Goal: Task Accomplishment & Management: Use online tool/utility

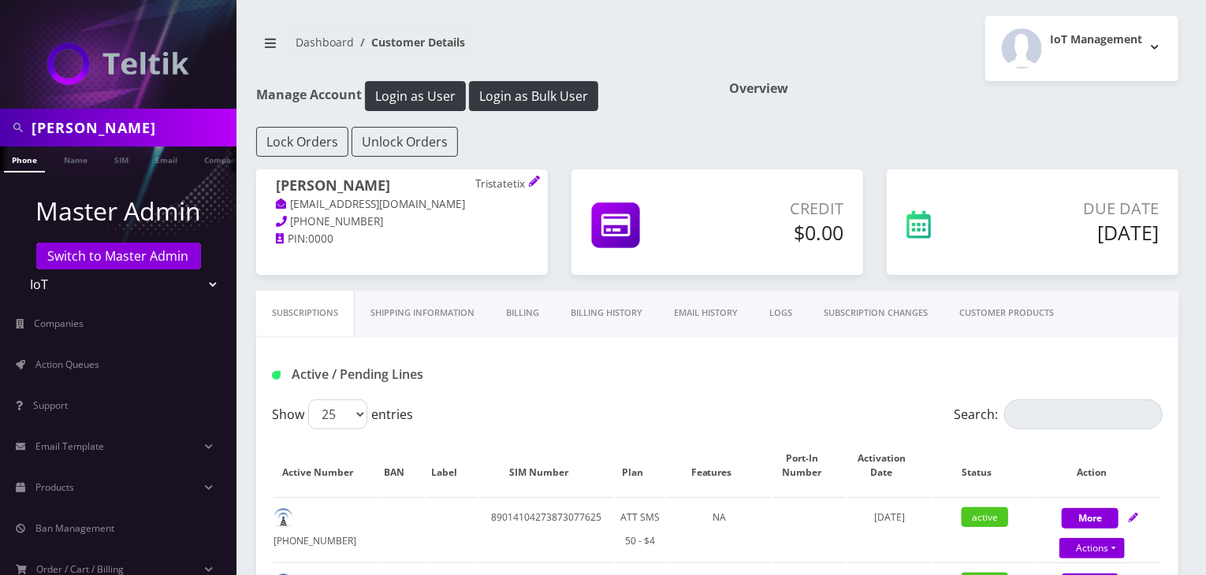
scroll to position [0, 8]
drag, startPoint x: 121, startPoint y: 126, endPoint x: 0, endPoint y: 126, distance: 120.6
click at [0, 126] on div "[PERSON_NAME]" at bounding box center [118, 128] width 236 height 38
type input "[PERSON_NAME]"
click at [54, 154] on link "Name" at bounding box center [67, 160] width 39 height 26
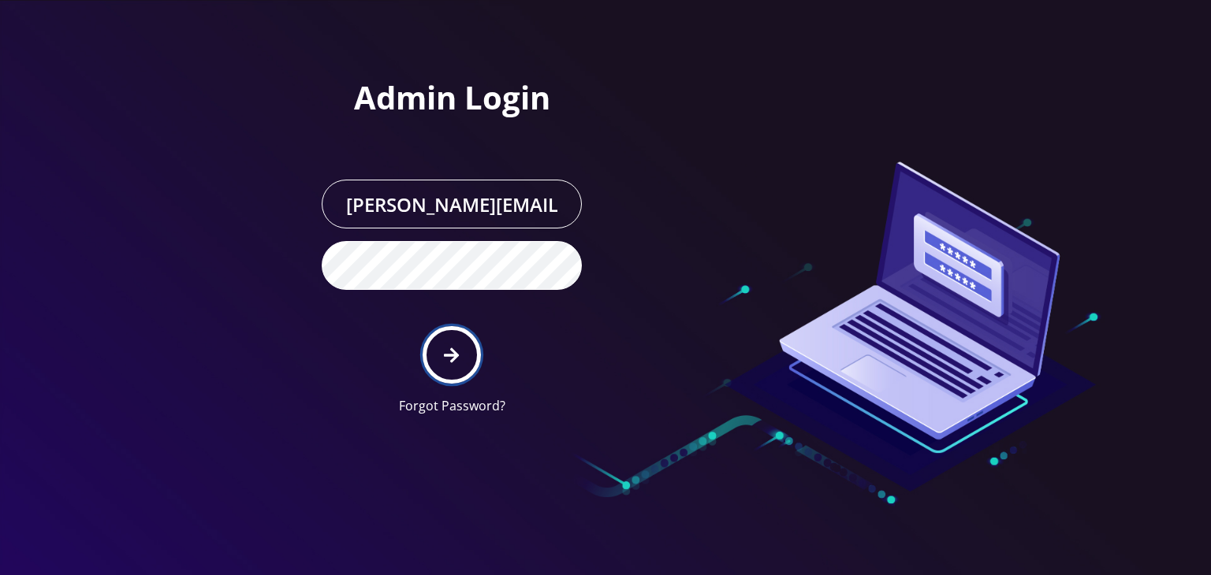
click at [452, 351] on icon "submit" at bounding box center [451, 355] width 15 height 17
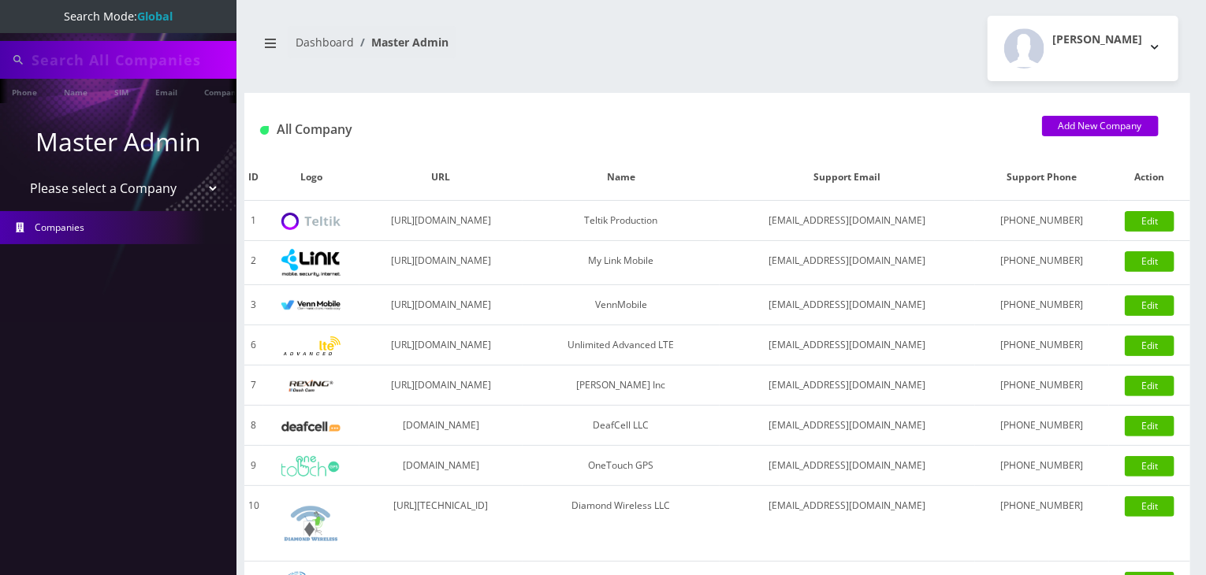
type input "[PERSON_NAME]"
click at [85, 192] on select "Please select a Company Teltik Production My Link Mobile VennMobile Unlimited A…" at bounding box center [118, 190] width 201 height 30
select select "13"
click at [18, 175] on select "Please select a Company Teltik Production My Link Mobile VennMobile Unlimited A…" at bounding box center [118, 190] width 201 height 30
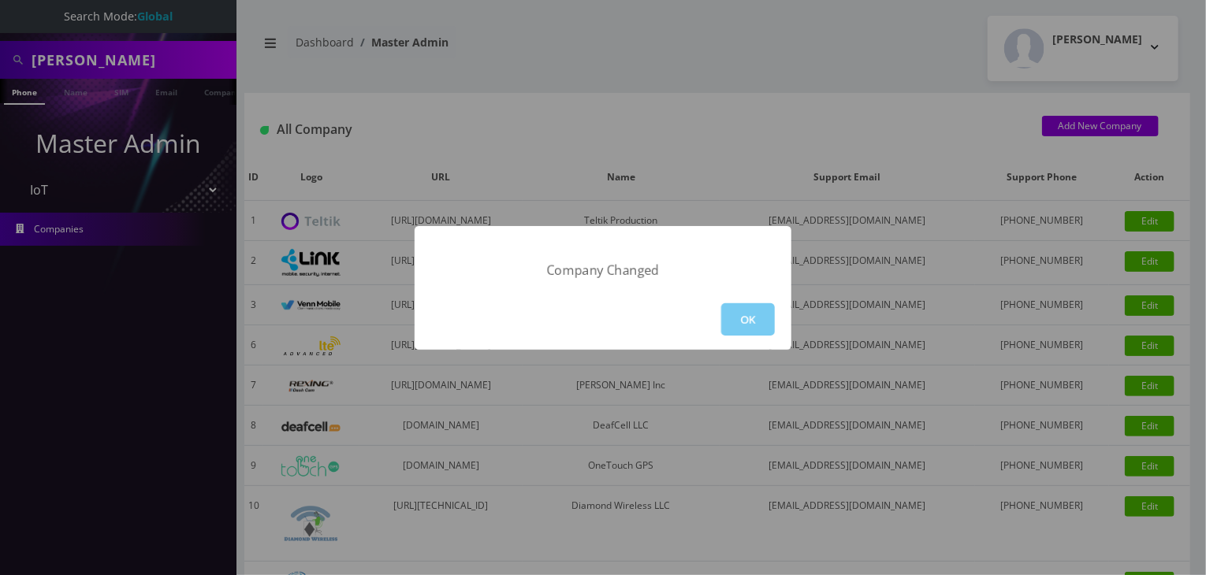
click at [743, 320] on button "OK" at bounding box center [748, 319] width 54 height 32
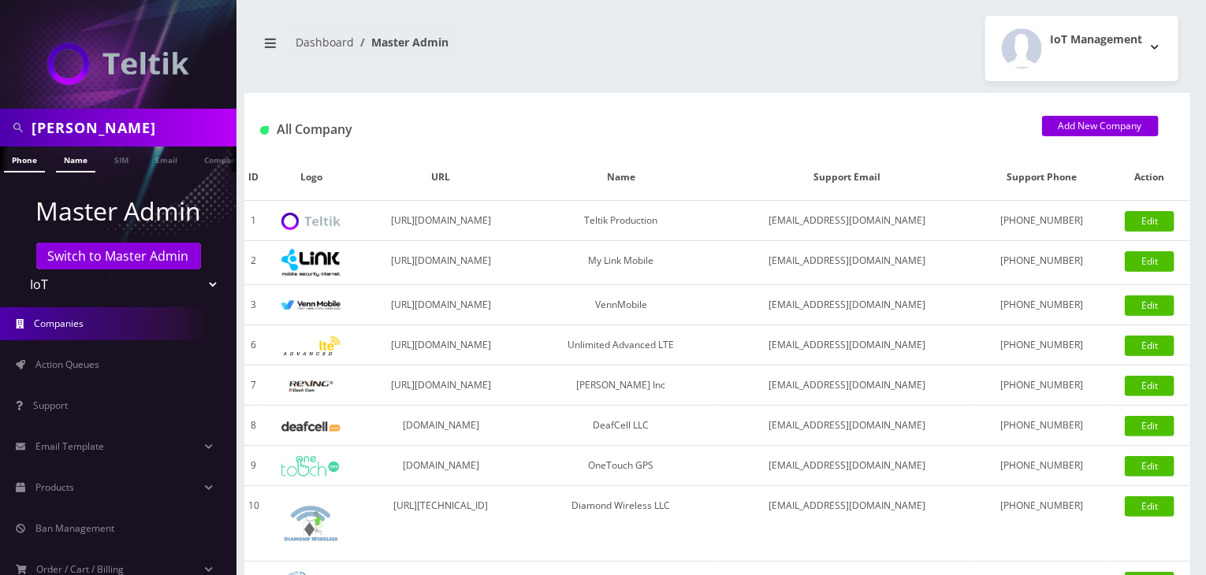
click at [75, 157] on link "Name" at bounding box center [75, 160] width 39 height 26
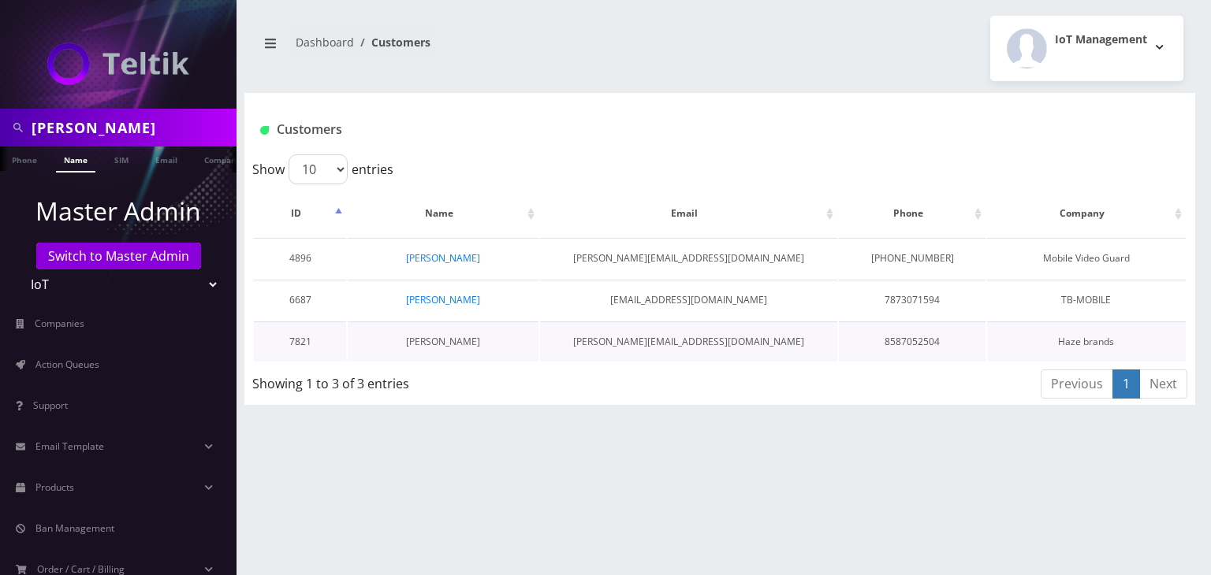
click at [434, 337] on link "Carl Saling" at bounding box center [443, 341] width 74 height 13
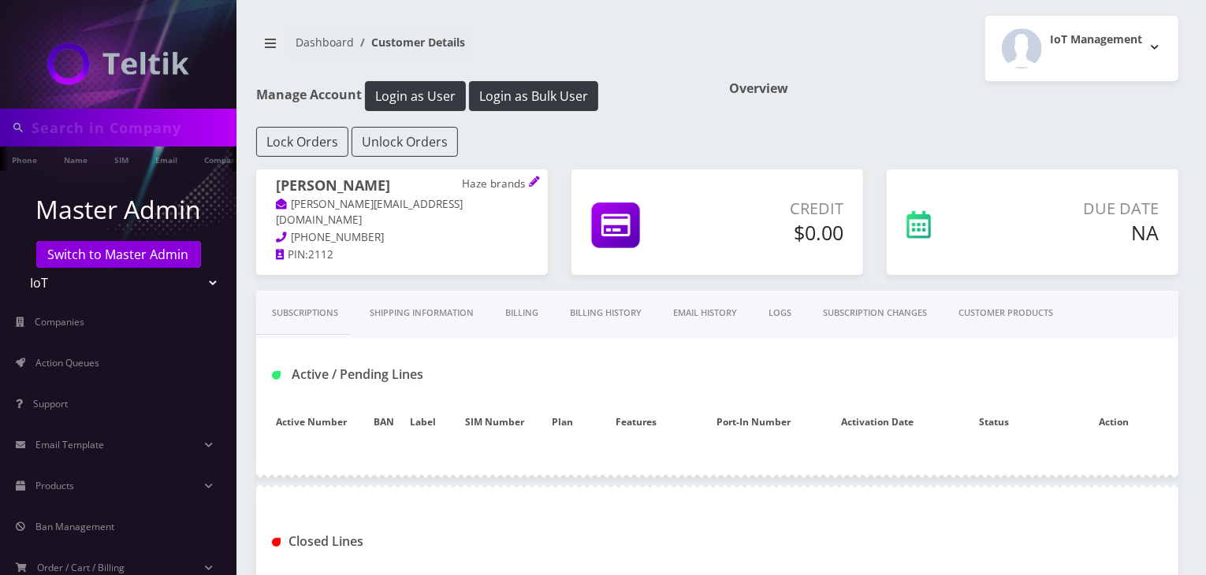
type input "[PERSON_NAME]"
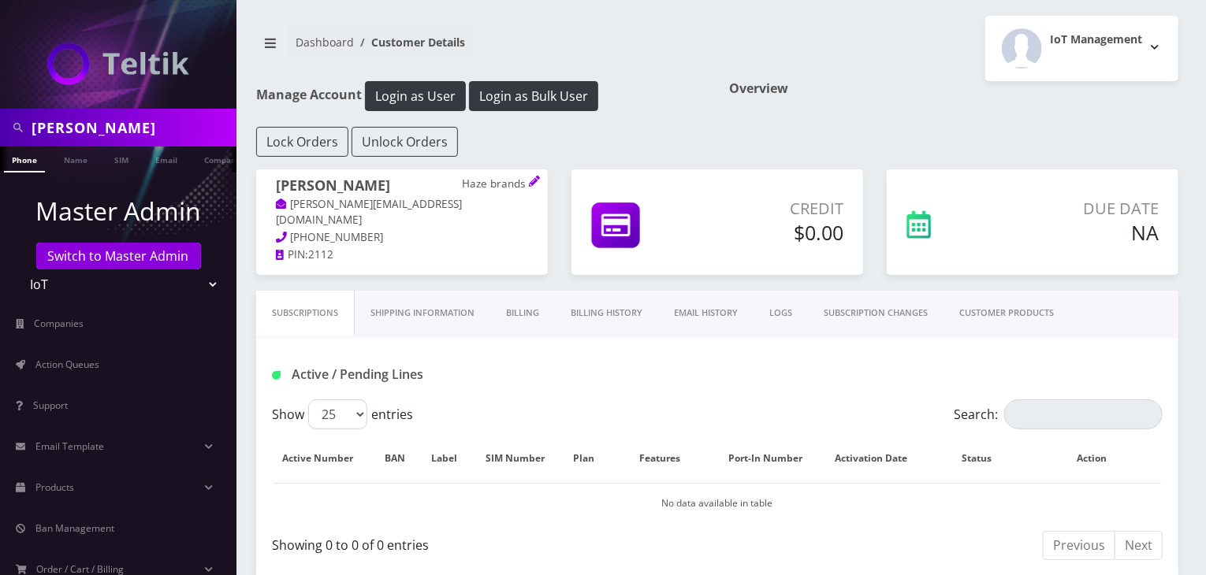
click at [604, 326] on link "Billing History" at bounding box center [606, 313] width 103 height 45
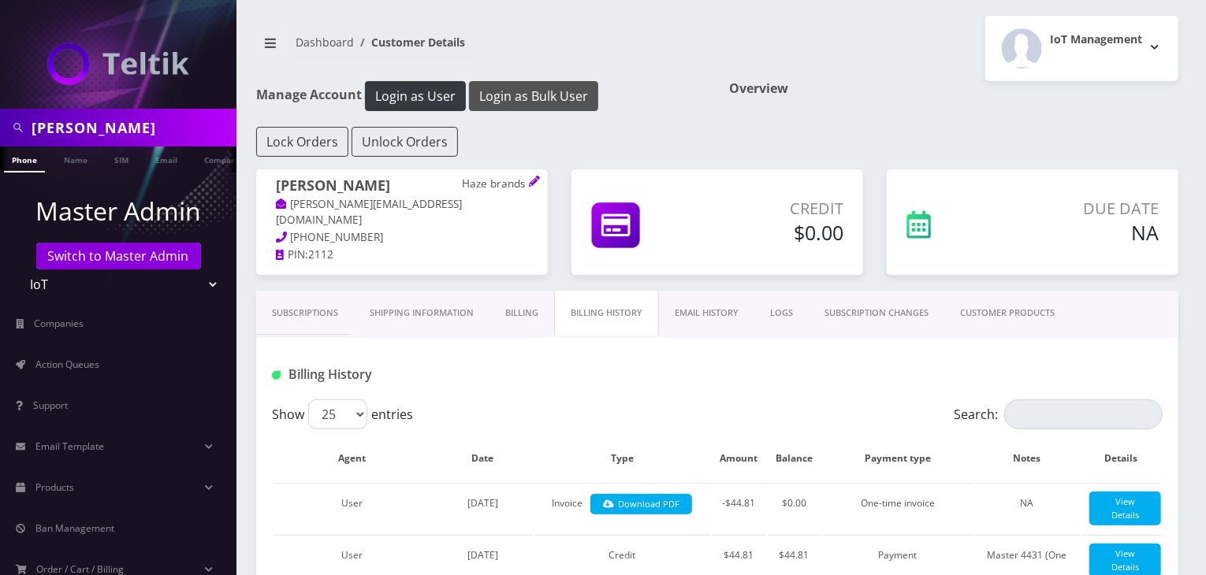
click at [538, 93] on button "Login as Bulk User" at bounding box center [533, 96] width 129 height 30
drag, startPoint x: 77, startPoint y: 120, endPoint x: 0, endPoint y: 120, distance: 77.2
click at [0, 120] on div "carl" at bounding box center [118, 128] width 236 height 38
type input "[PERSON_NAME]"
click at [70, 160] on link "Name" at bounding box center [75, 160] width 39 height 26
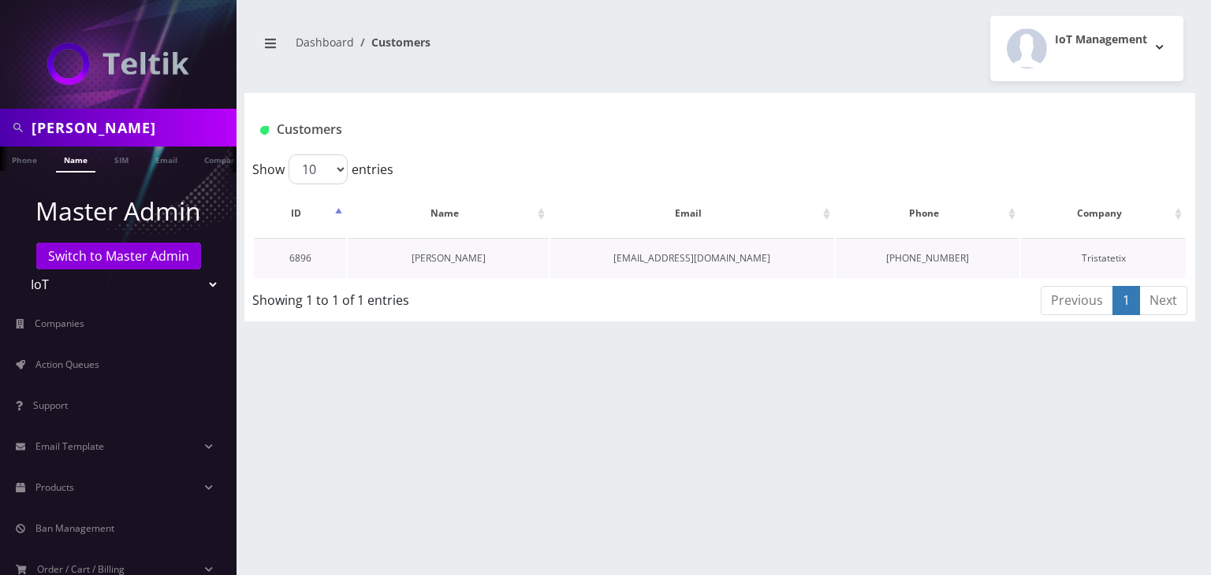
click at [446, 256] on link "[PERSON_NAME]" at bounding box center [448, 257] width 74 height 13
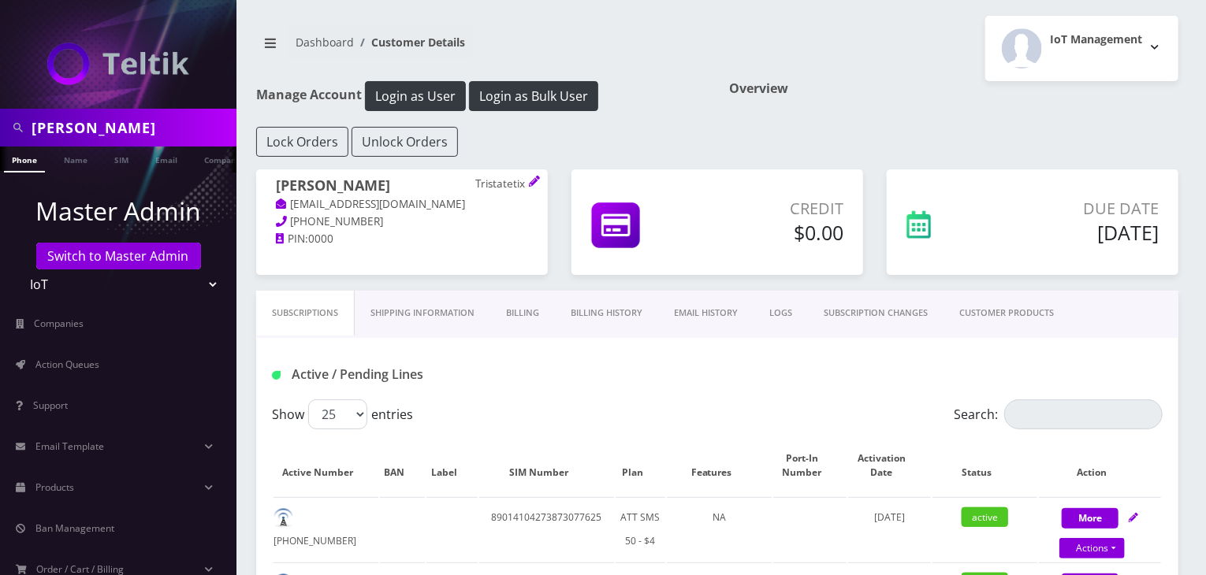
click at [1005, 313] on link "CUSTOMER PRODUCTS" at bounding box center [1007, 313] width 126 height 45
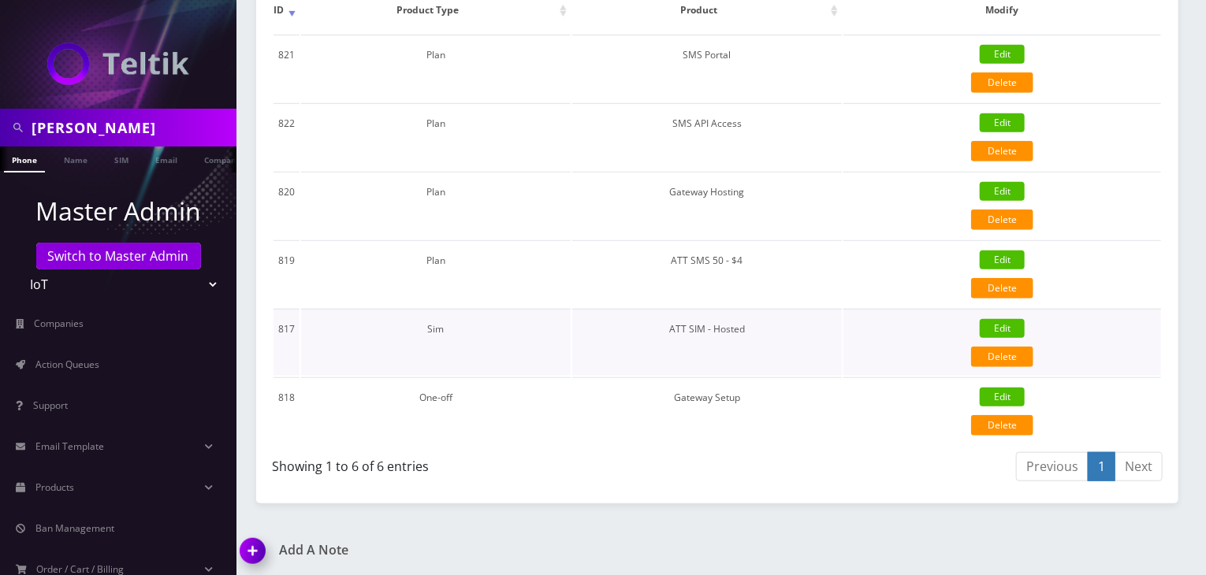
scroll to position [105, 0]
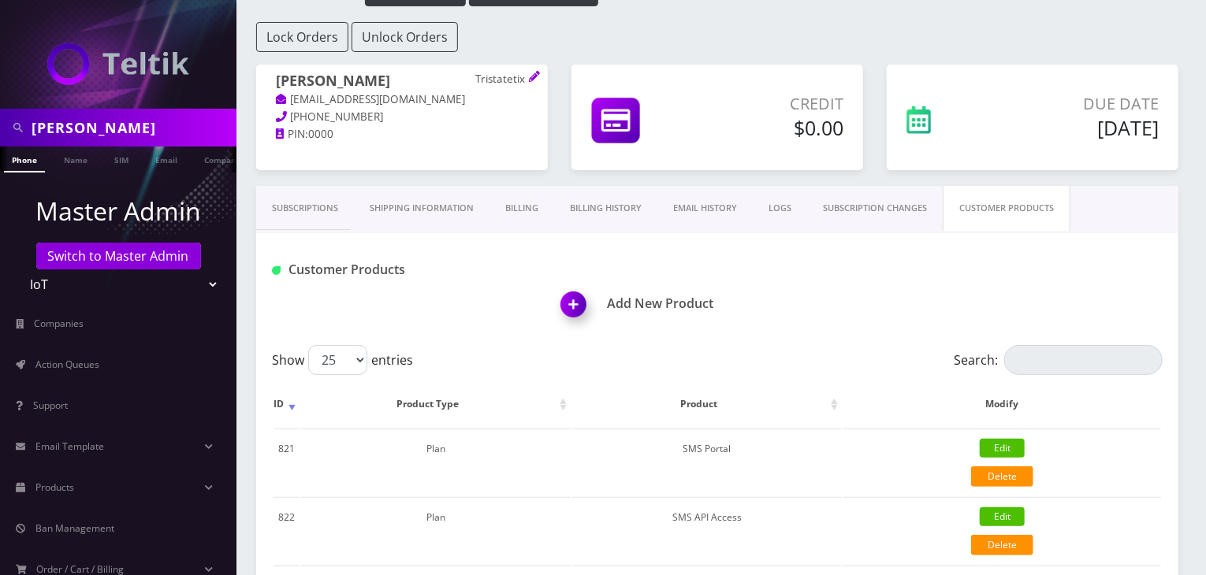
click at [308, 214] on link "Subscriptions" at bounding box center [305, 208] width 98 height 45
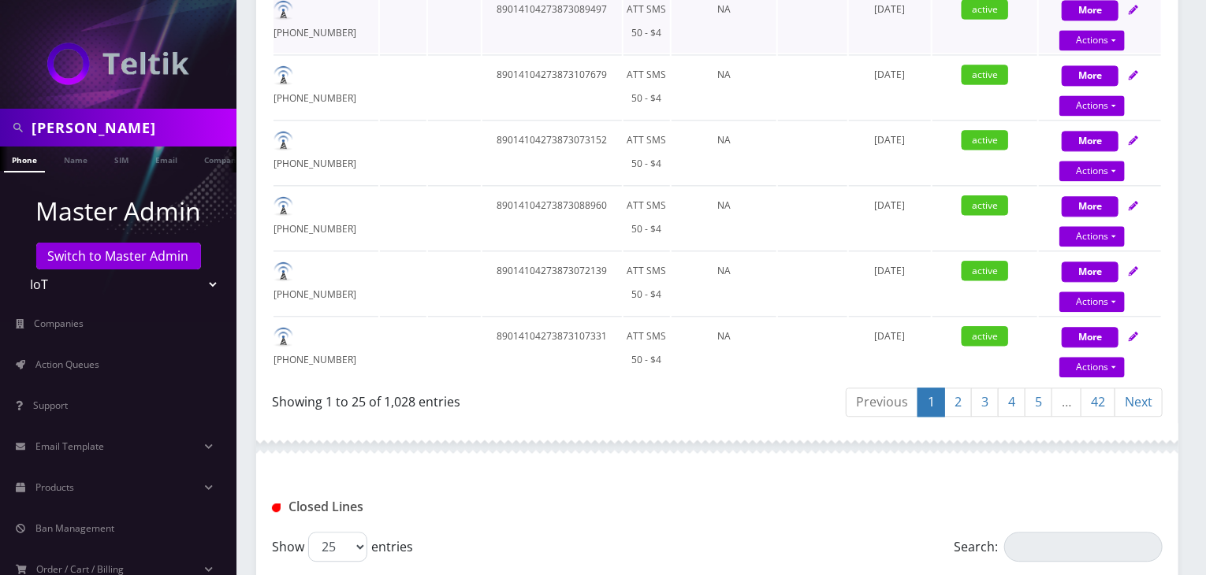
scroll to position [1953, 0]
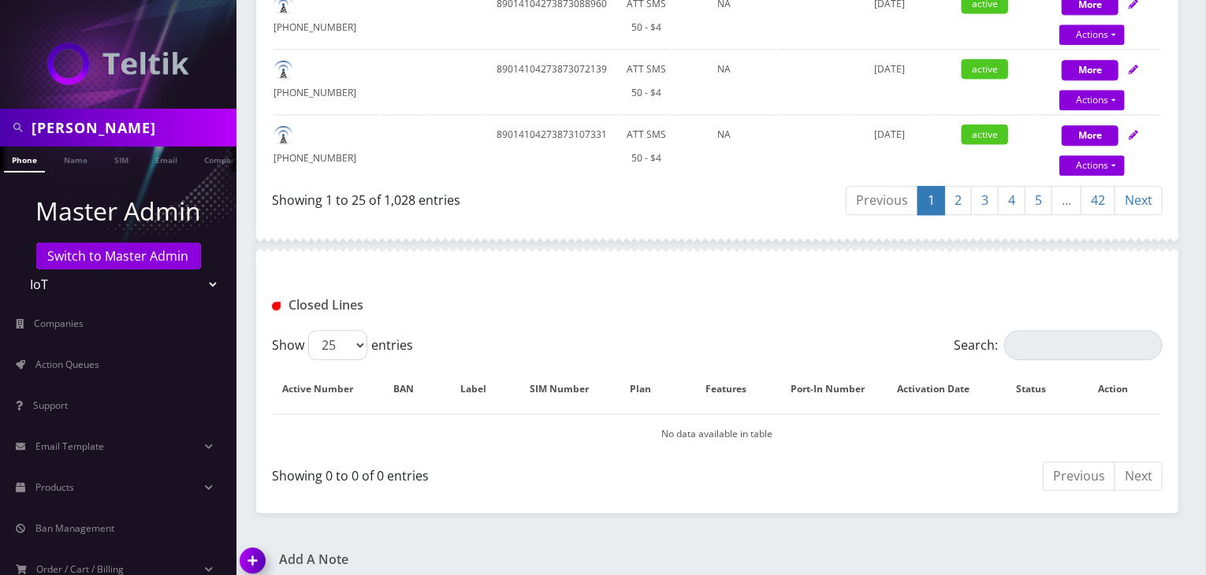
click at [1096, 186] on link "42" at bounding box center [1098, 200] width 35 height 29
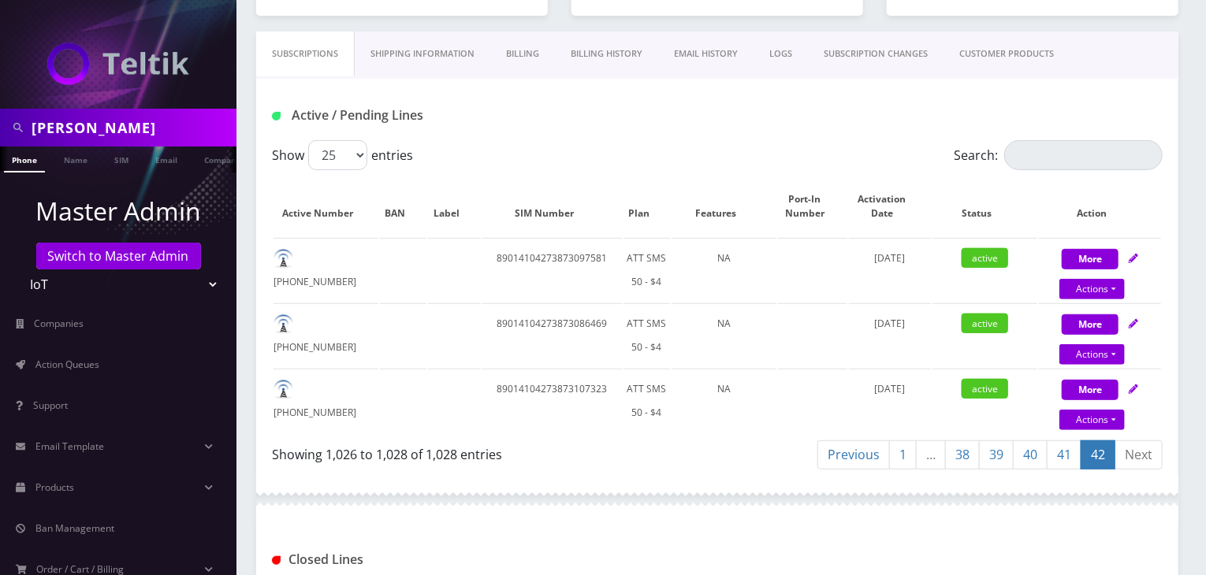
scroll to position [131, 0]
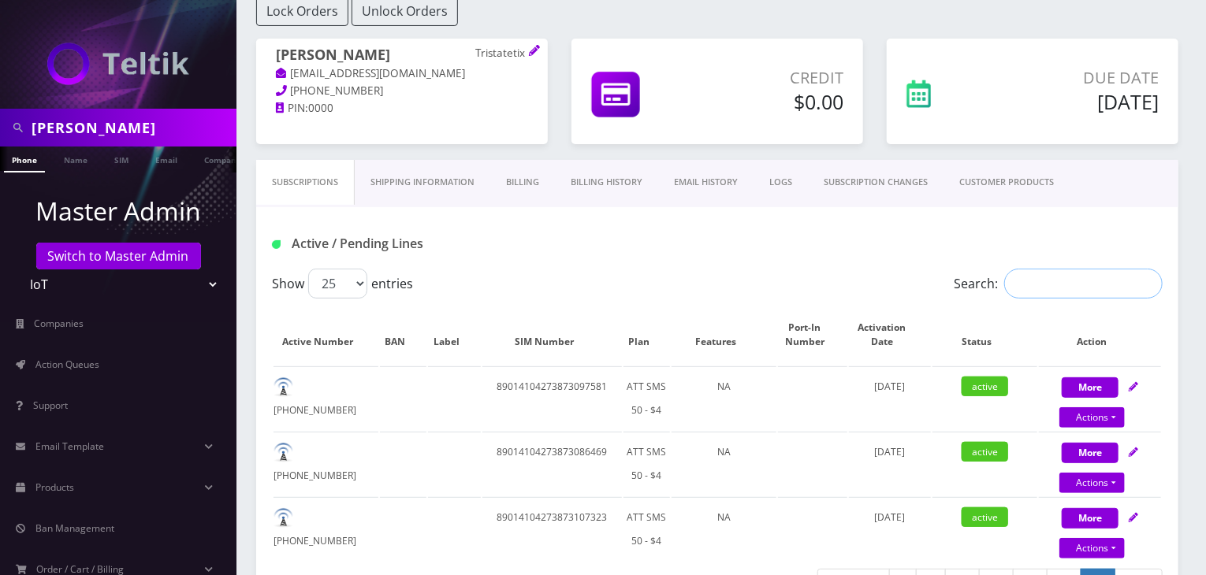
click at [1052, 273] on input "Search:" at bounding box center [1083, 284] width 158 height 30
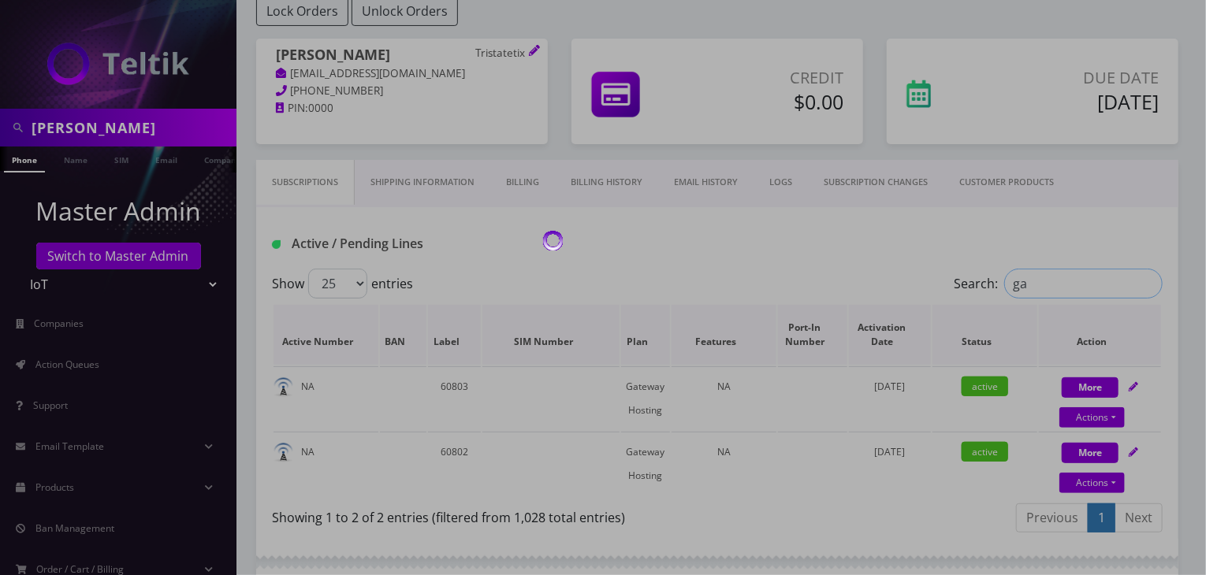
type input "g"
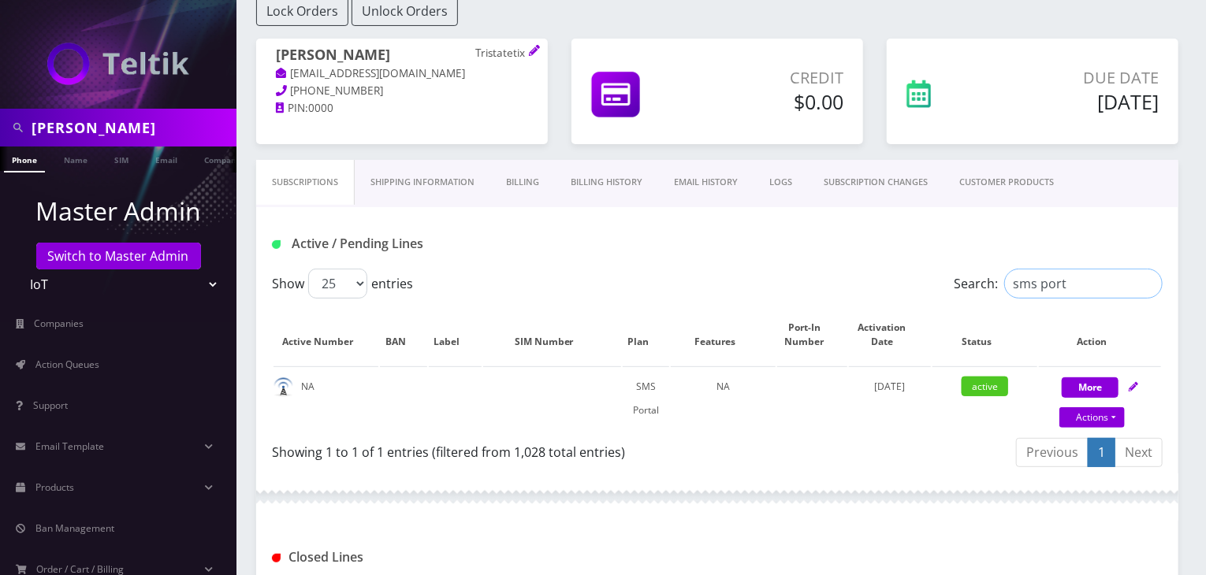
type input "sms port"
click at [988, 171] on link "CUSTOMER PRODUCTS" at bounding box center [1007, 182] width 126 height 45
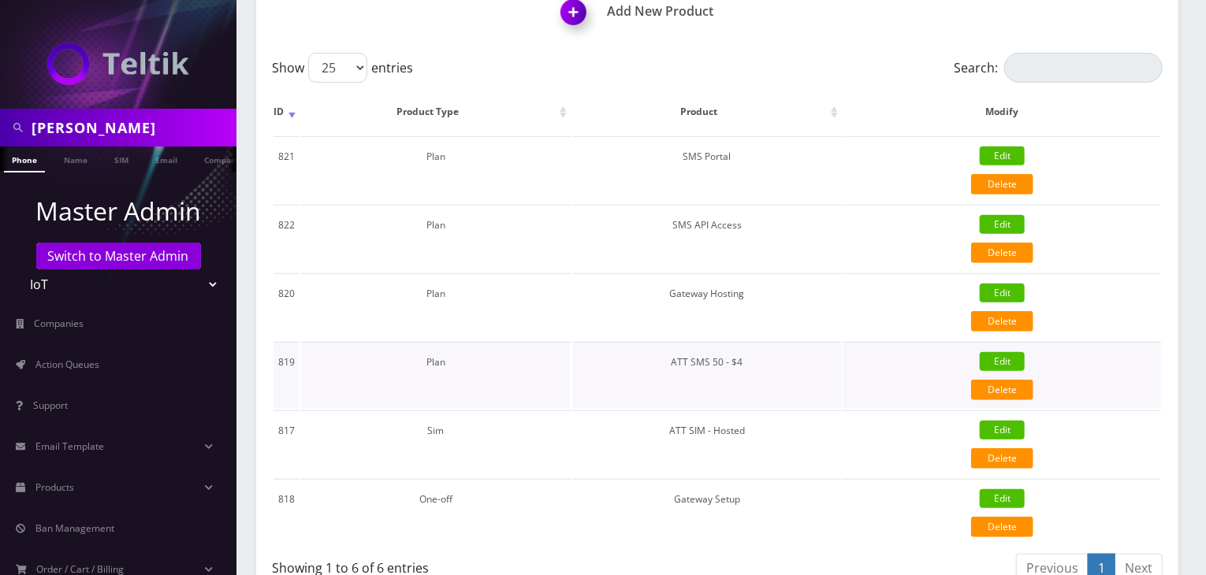
scroll to position [368, 0]
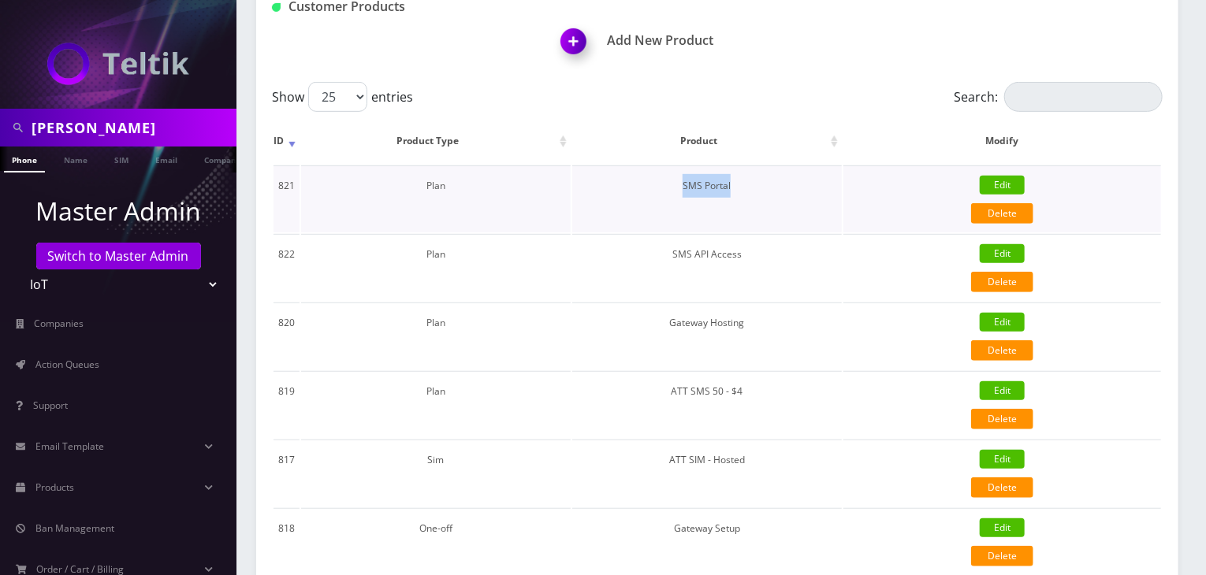
drag, startPoint x: 684, startPoint y: 182, endPoint x: 737, endPoint y: 187, distance: 53.0
click at [737, 187] on td "SMS Portal" at bounding box center [707, 199] width 270 height 67
copy td "SMS Portal"
click at [95, 482] on link "Products" at bounding box center [118, 487] width 236 height 33
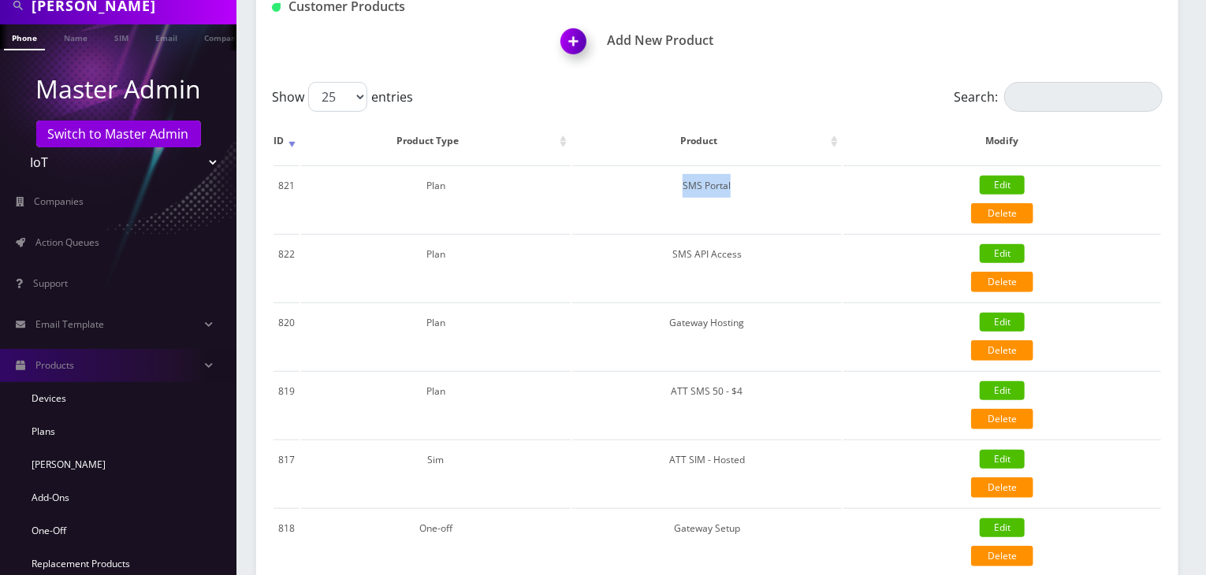
scroll to position [262, 0]
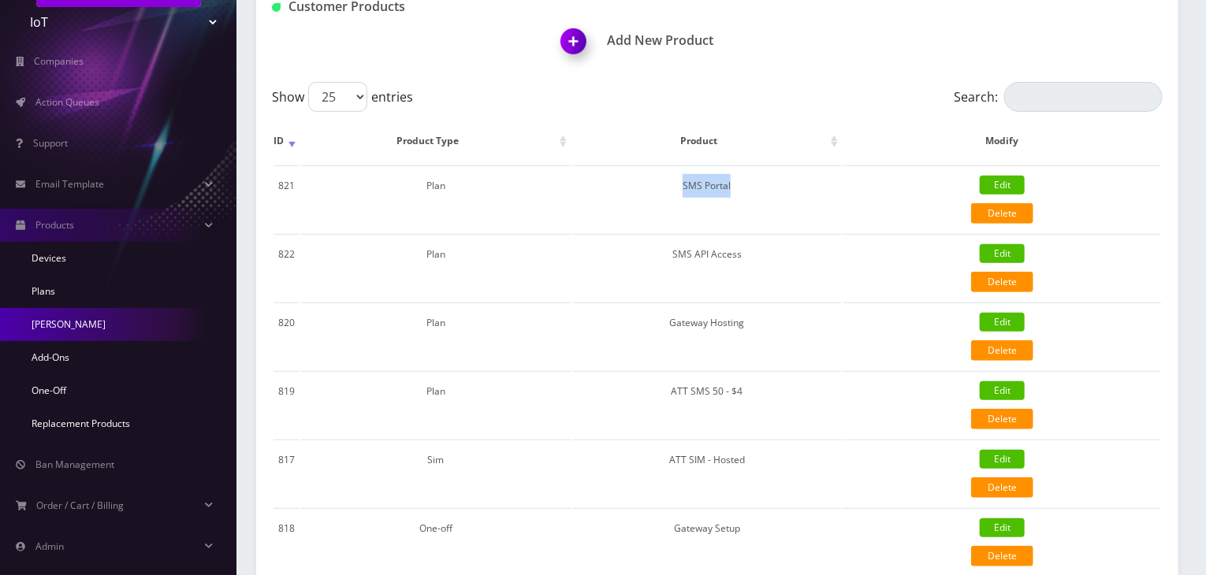
click at [99, 322] on link "[PERSON_NAME]" at bounding box center [118, 324] width 236 height 33
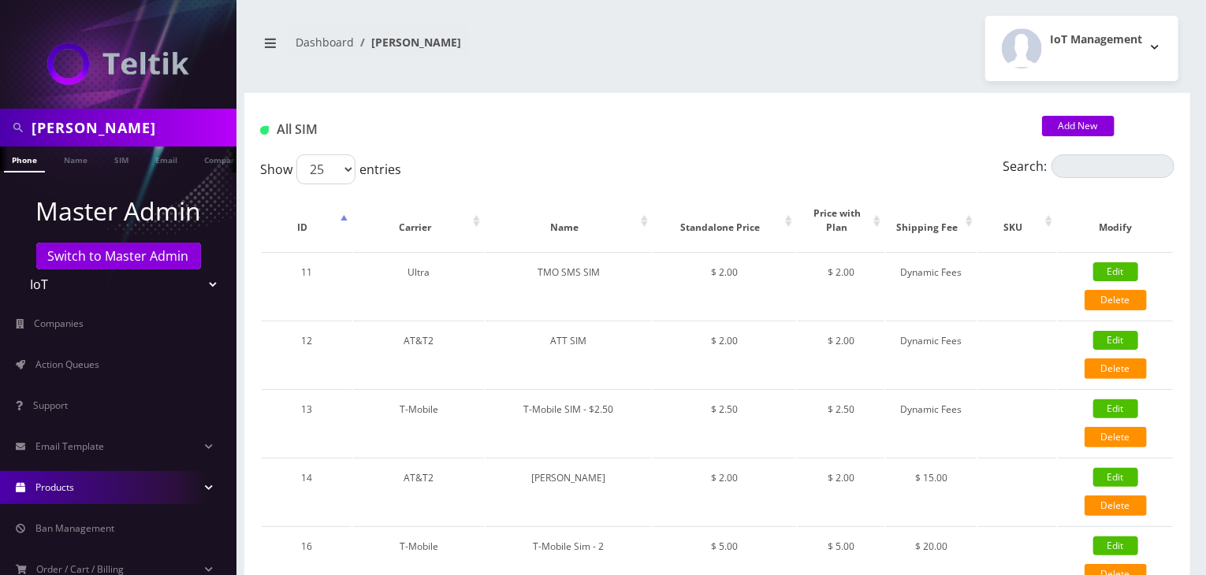
scroll to position [125, 0]
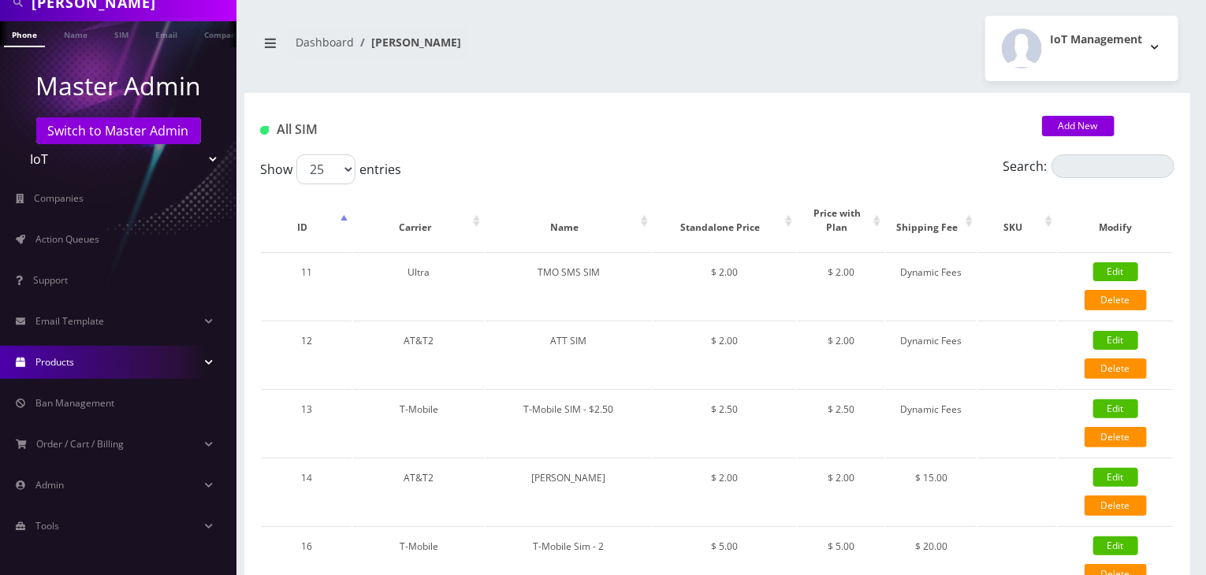
click at [192, 361] on link "Products" at bounding box center [118, 362] width 236 height 33
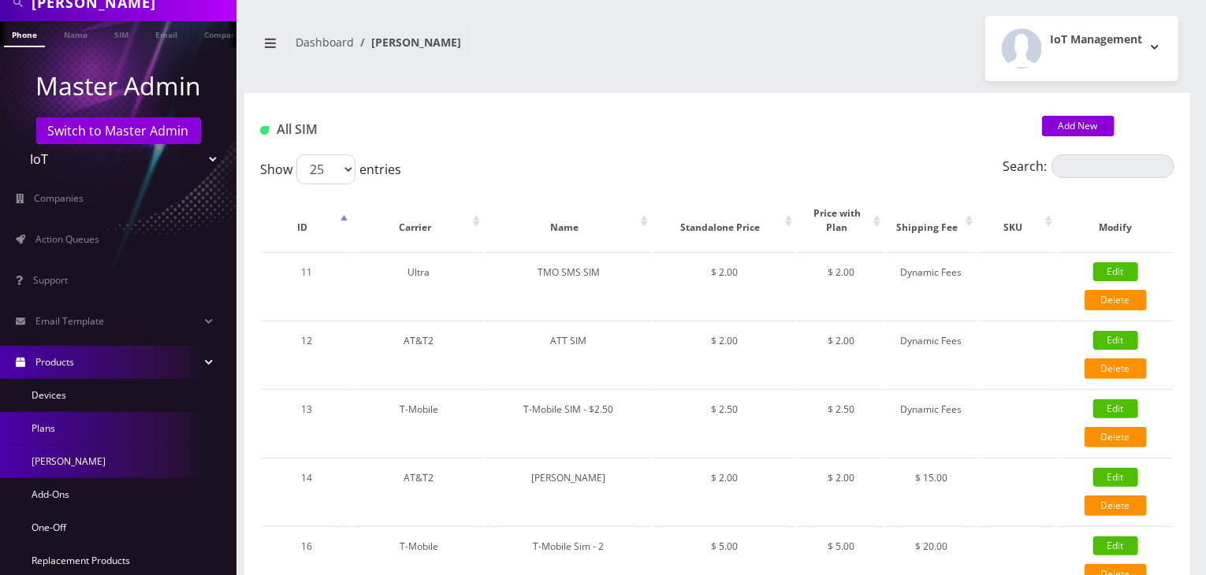
click at [65, 426] on link "Plans" at bounding box center [118, 428] width 236 height 33
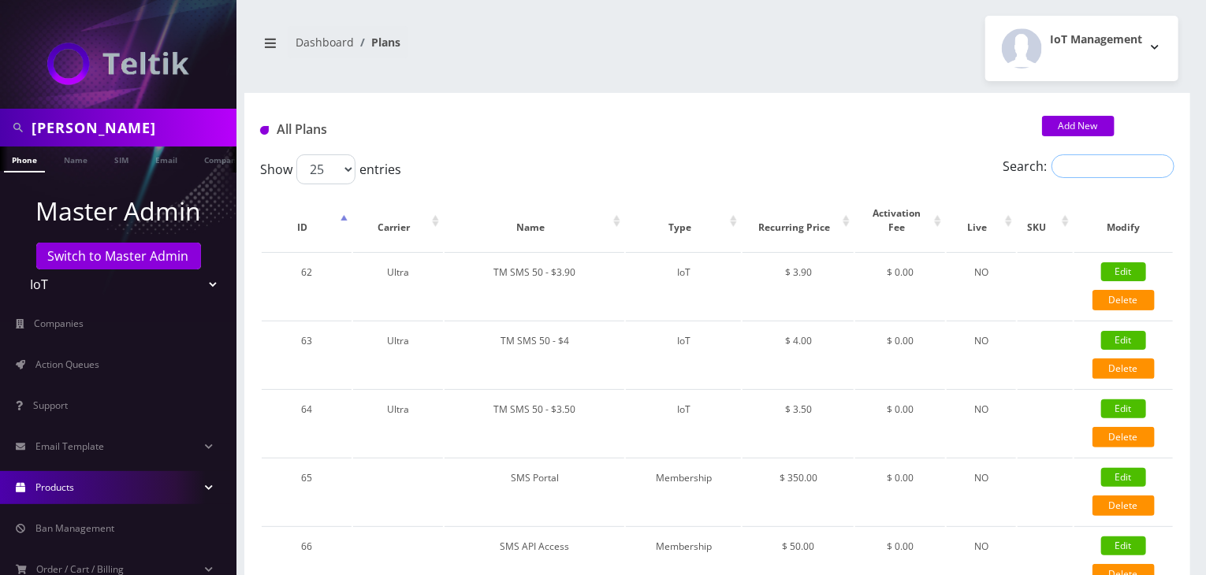
click at [1083, 171] on input "Search:" at bounding box center [1112, 166] width 123 height 24
paste input "SMS Portal"
type input "SMS Portal"
drag, startPoint x: 64, startPoint y: 128, endPoint x: 0, endPoint y: 128, distance: 63.8
click at [0, 128] on div "gregory" at bounding box center [118, 128] width 236 height 38
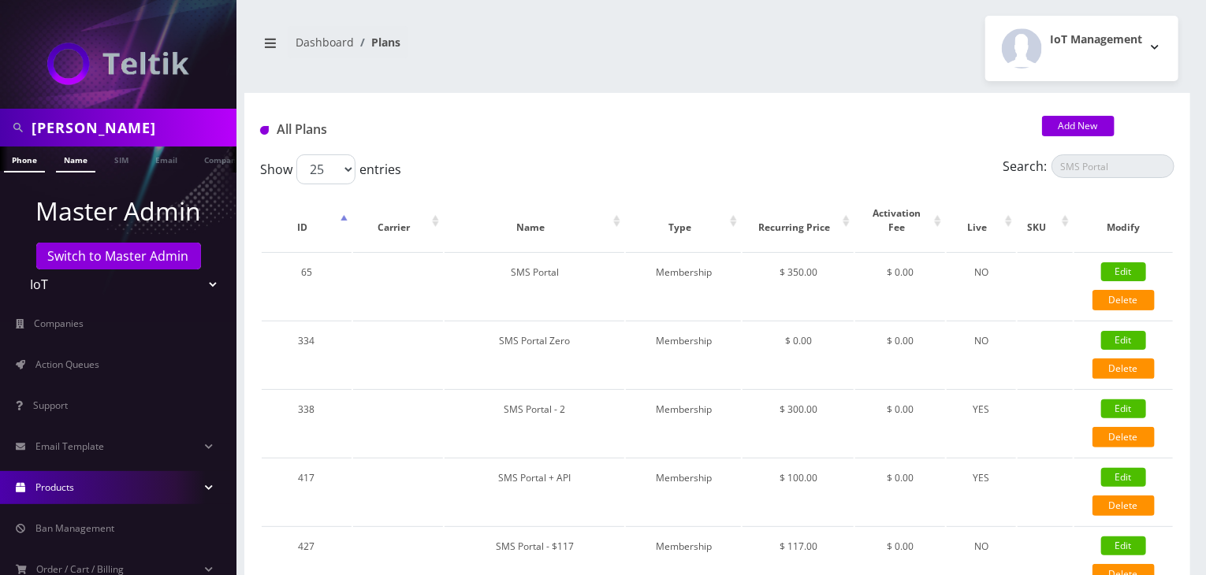
type input "tommy"
click at [64, 154] on link "Name" at bounding box center [75, 160] width 39 height 26
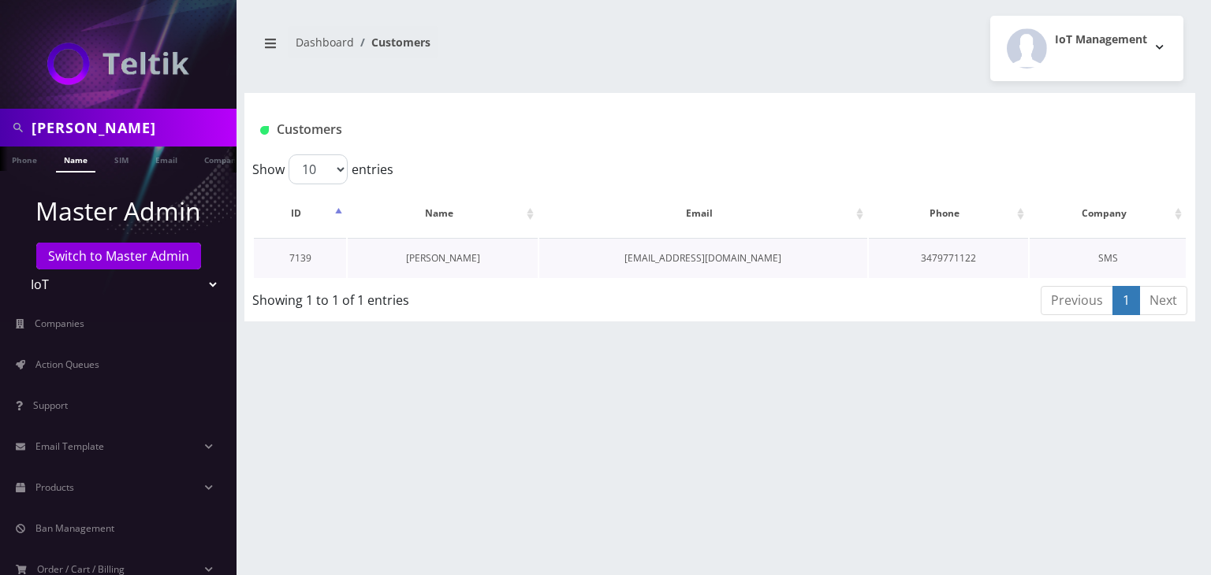
click at [467, 260] on link "[PERSON_NAME]" at bounding box center [443, 257] width 74 height 13
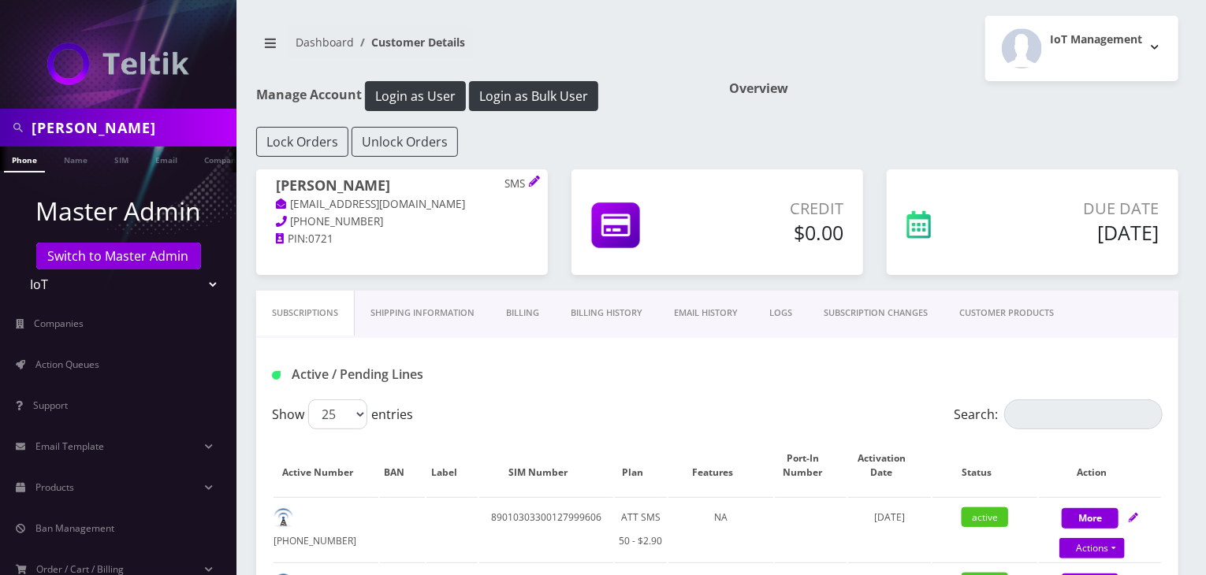
click at [624, 318] on link "Billing History" at bounding box center [606, 313] width 103 height 45
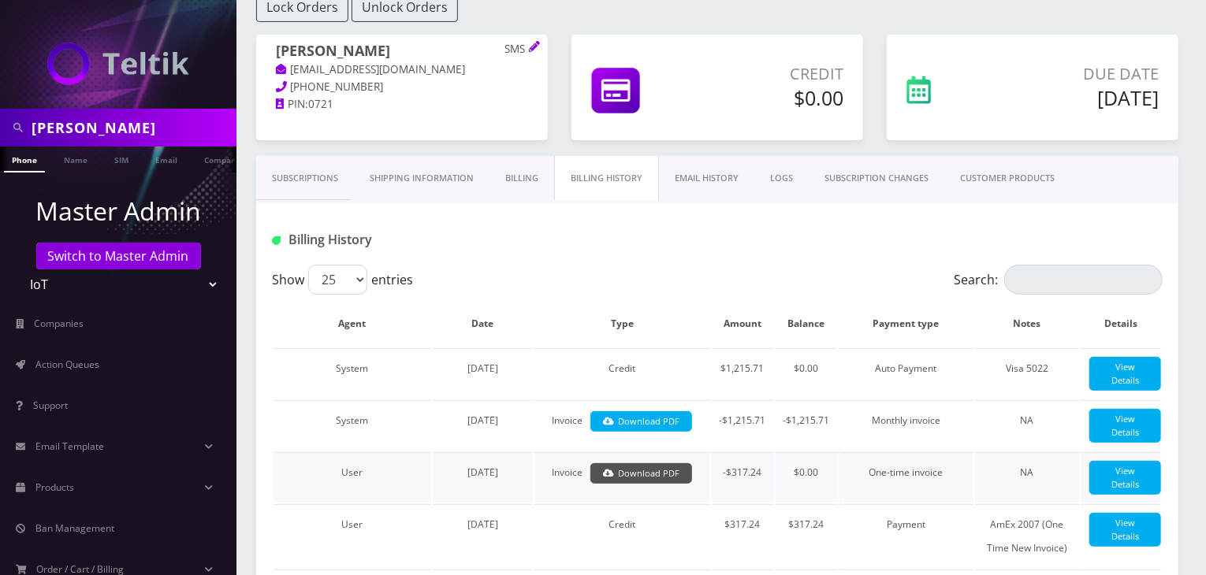
scroll to position [262, 0]
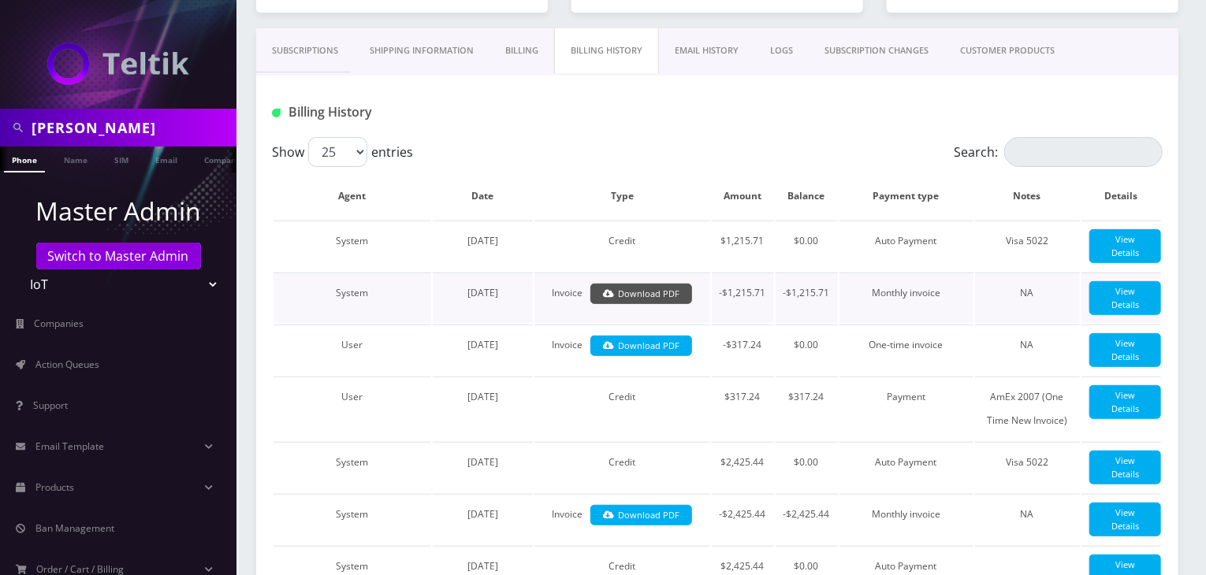
click at [657, 299] on link "Download PDF" at bounding box center [641, 294] width 102 height 21
drag, startPoint x: 98, startPoint y: 119, endPoint x: 0, endPoint y: 119, distance: 97.7
click at [0, 119] on div "tommy" at bounding box center [118, 128] width 236 height 38
type input "carl"
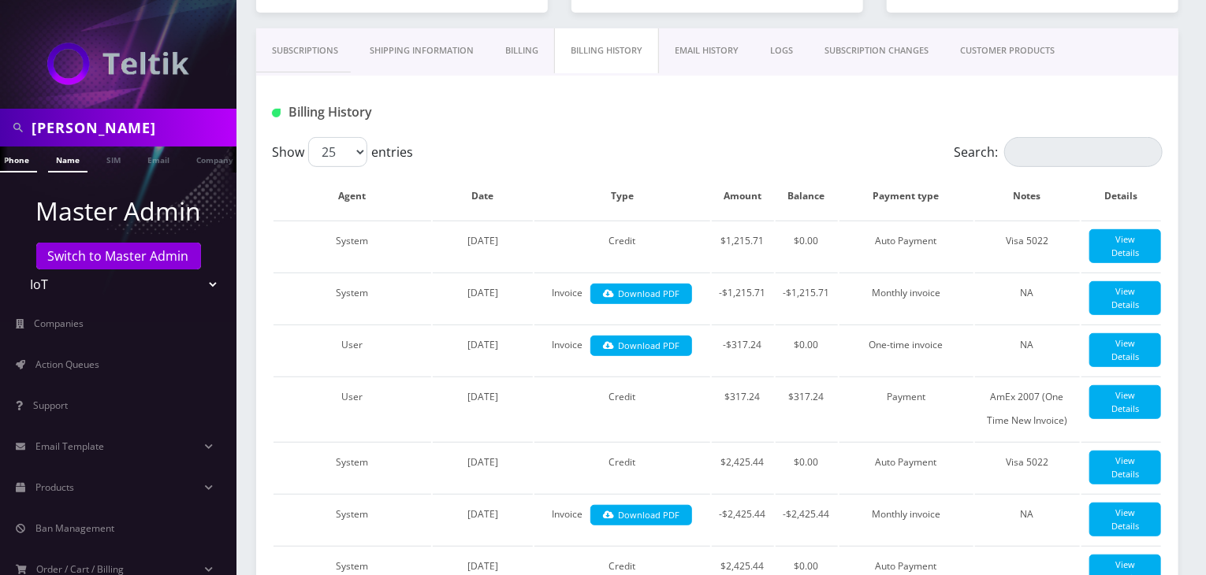
click at [58, 157] on link "Name" at bounding box center [67, 160] width 39 height 26
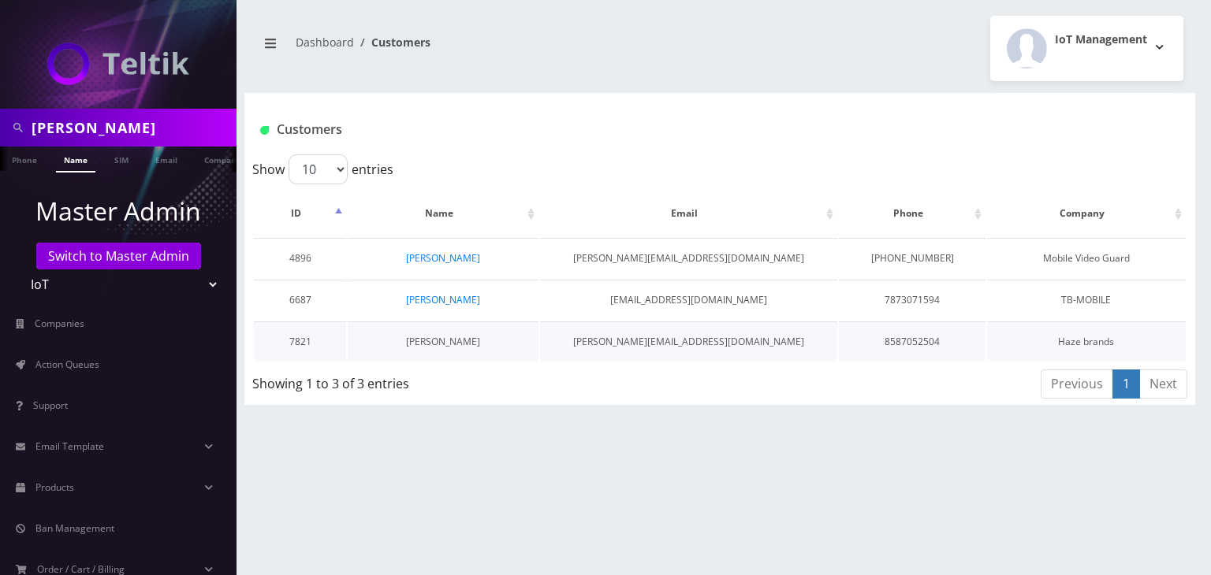
click at [448, 341] on link "Carl Saling" at bounding box center [443, 341] width 74 height 13
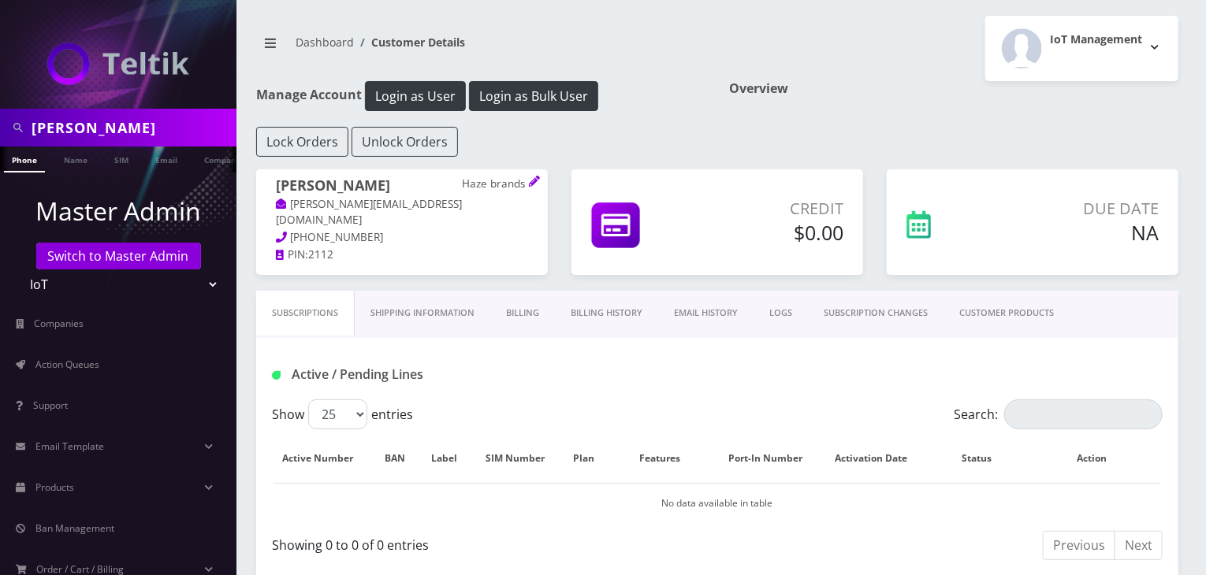
click at [585, 313] on link "Billing History" at bounding box center [606, 313] width 103 height 45
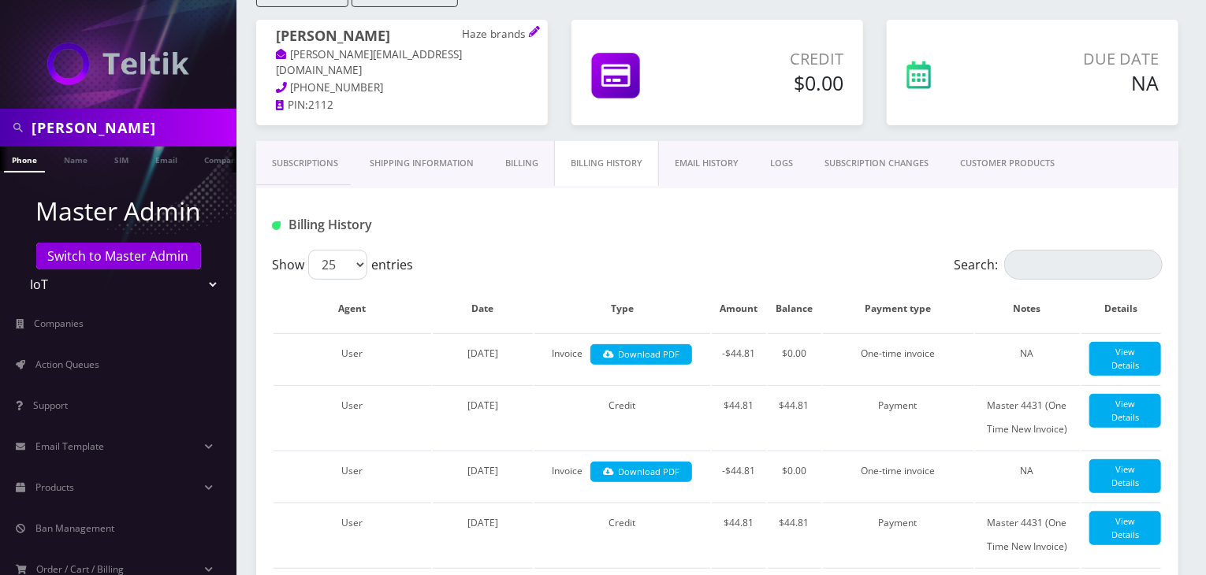
scroll to position [262, 0]
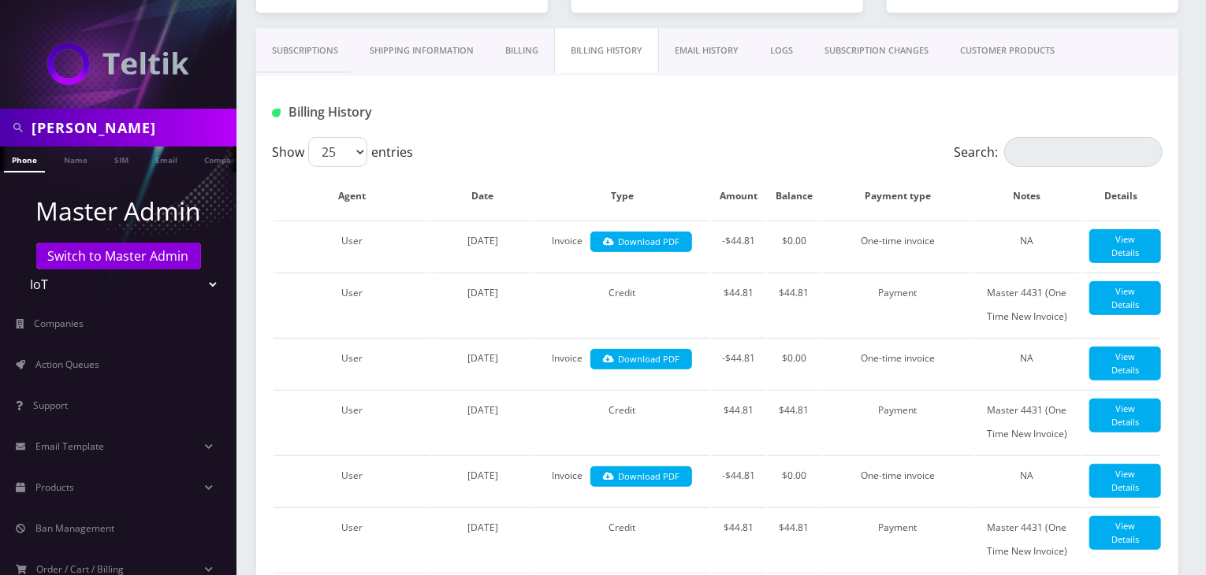
drag, startPoint x: 93, startPoint y: 127, endPoint x: 0, endPoint y: 127, distance: 93.0
click at [0, 127] on div "carl" at bounding box center [118, 128] width 236 height 38
type input "sequoi"
click at [85, 162] on link "Name" at bounding box center [75, 160] width 39 height 26
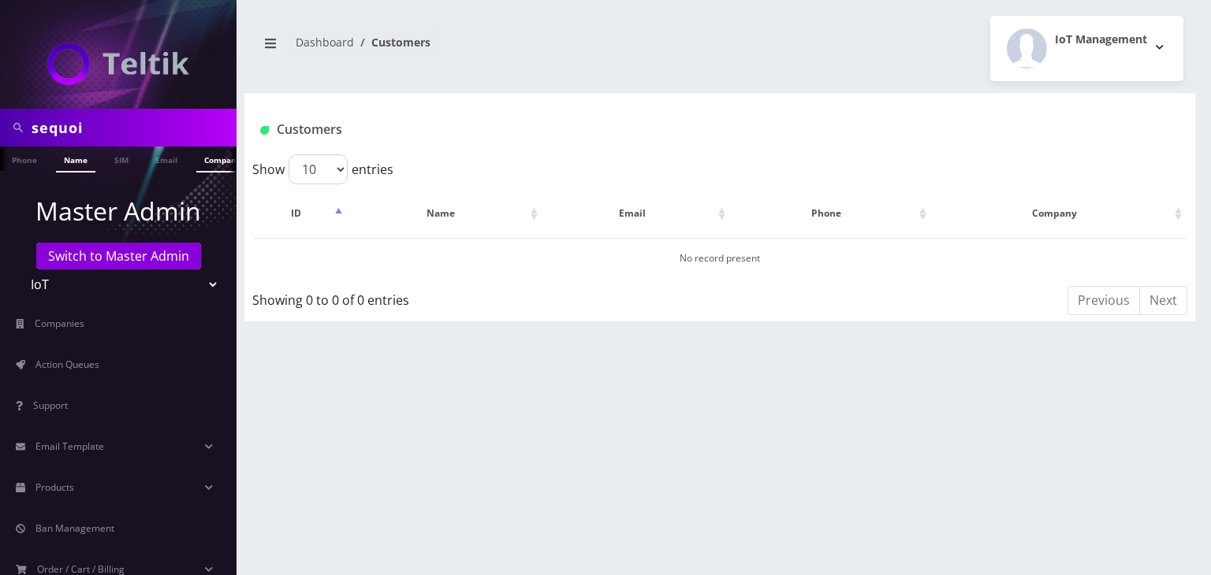
click at [207, 165] on link "Company" at bounding box center [222, 160] width 53 height 26
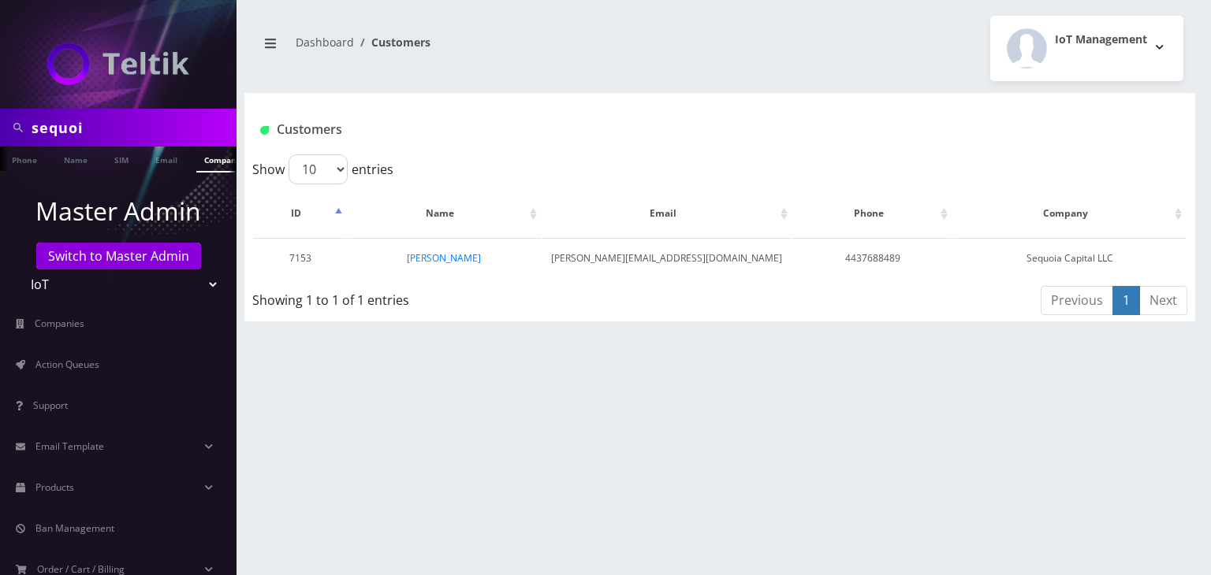
scroll to position [0, 8]
click at [420, 256] on link "[PERSON_NAME]" at bounding box center [444, 257] width 74 height 13
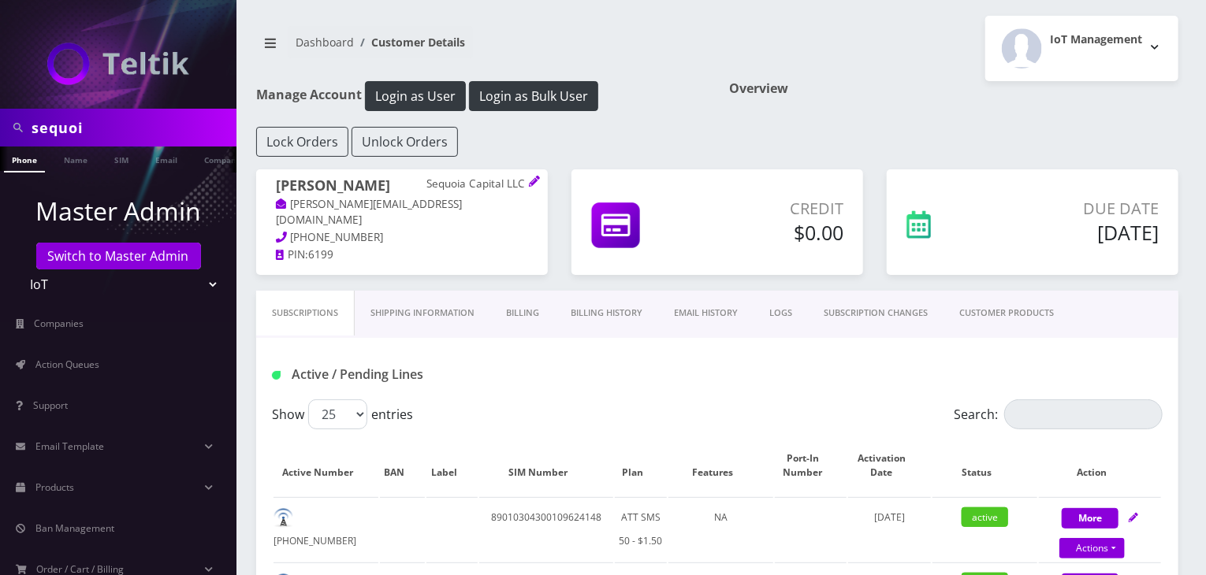
click at [618, 310] on link "Billing History" at bounding box center [606, 313] width 103 height 45
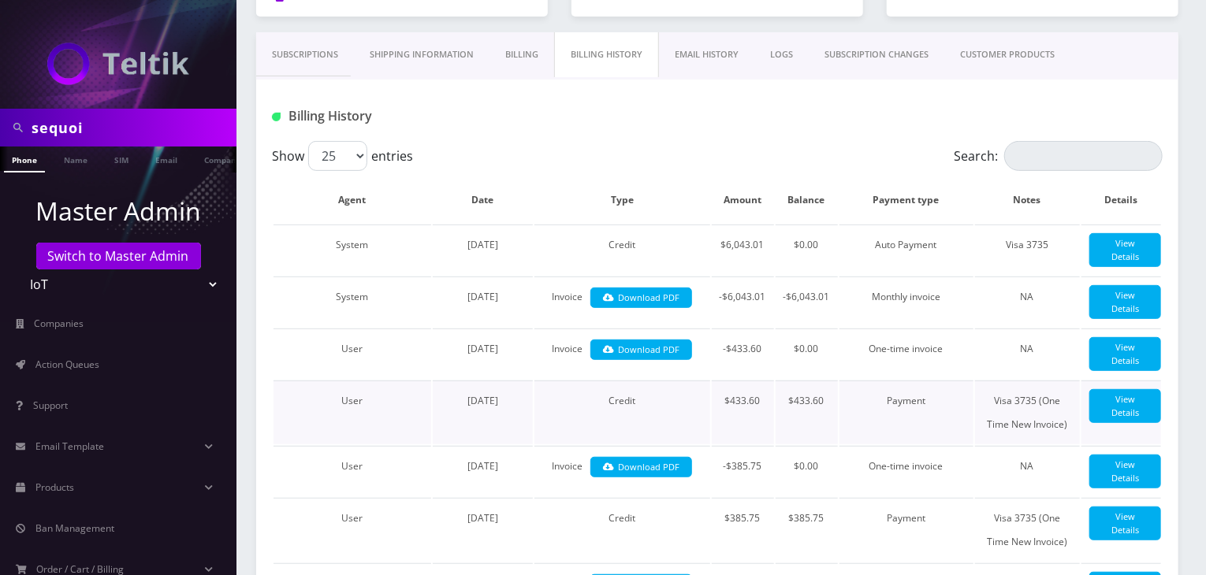
scroll to position [262, 0]
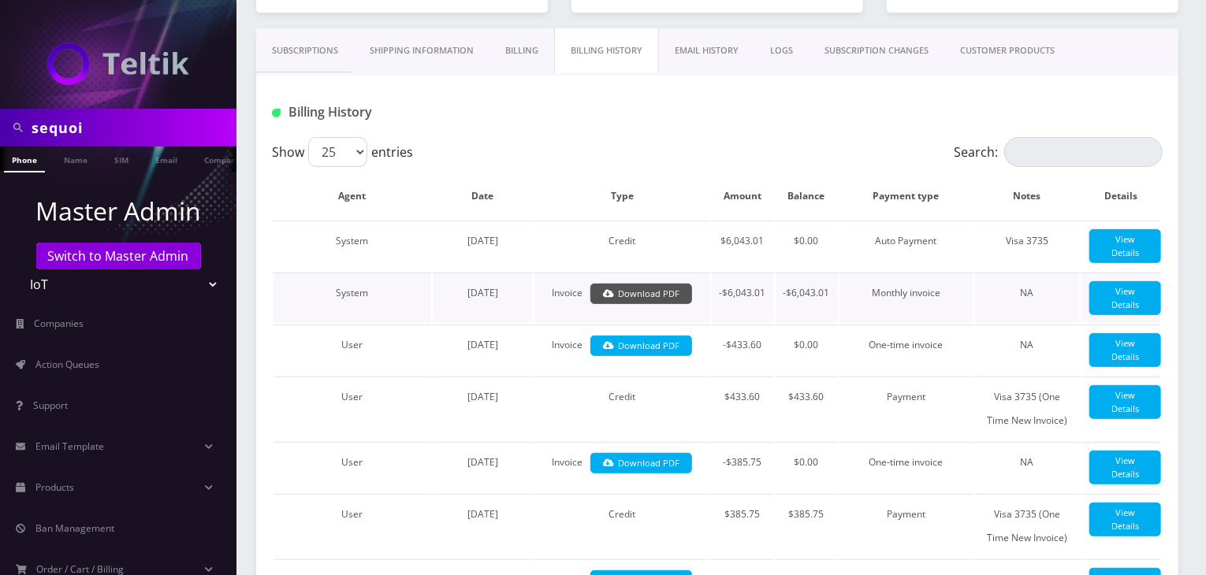
click at [659, 305] on link "Download PDF" at bounding box center [641, 294] width 102 height 21
drag, startPoint x: 110, startPoint y: 126, endPoint x: 0, endPoint y: 127, distance: 109.6
click at [0, 127] on div "sequoi" at bounding box center [118, 128] width 236 height 38
type input "helios"
click at [73, 158] on link "Name" at bounding box center [75, 160] width 39 height 26
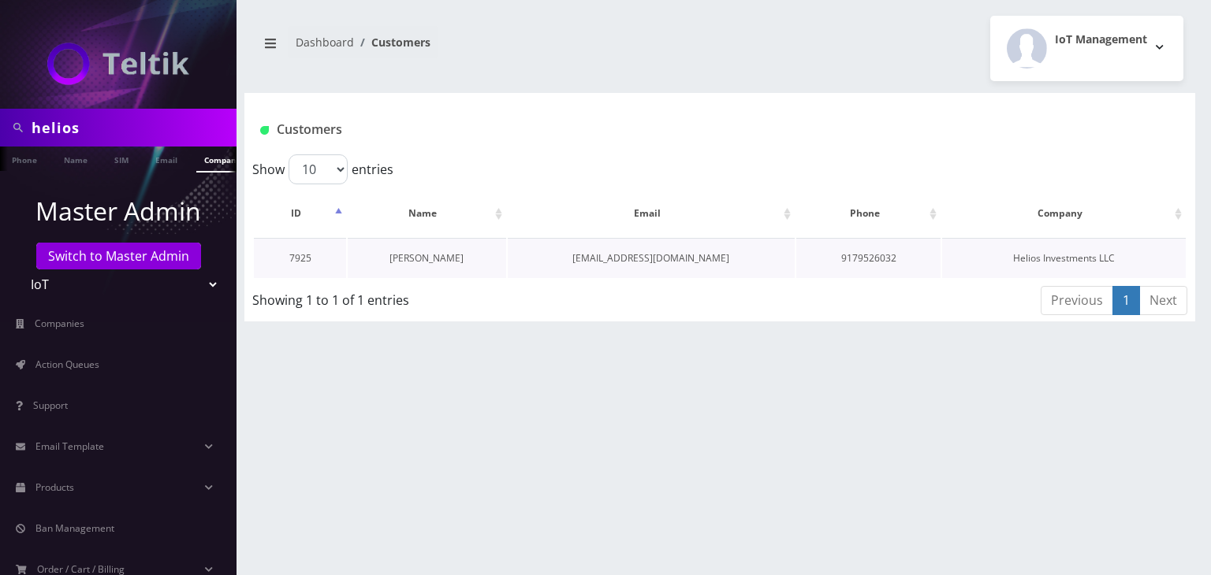
click at [448, 256] on link "[PERSON_NAME]" at bounding box center [426, 257] width 74 height 13
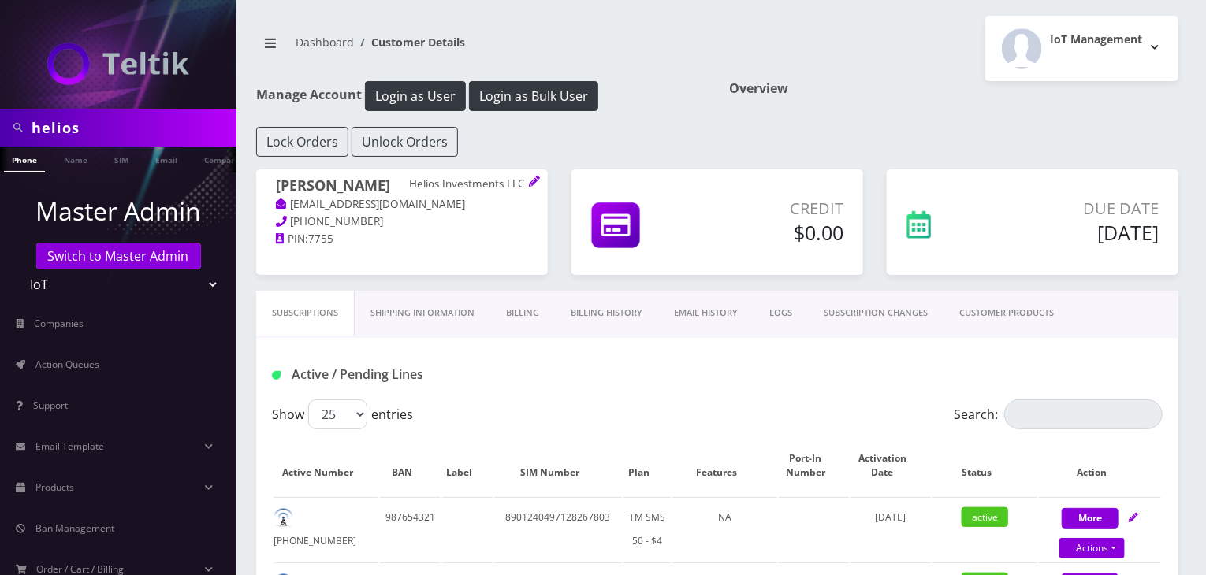
click at [621, 314] on link "Billing History" at bounding box center [606, 313] width 103 height 45
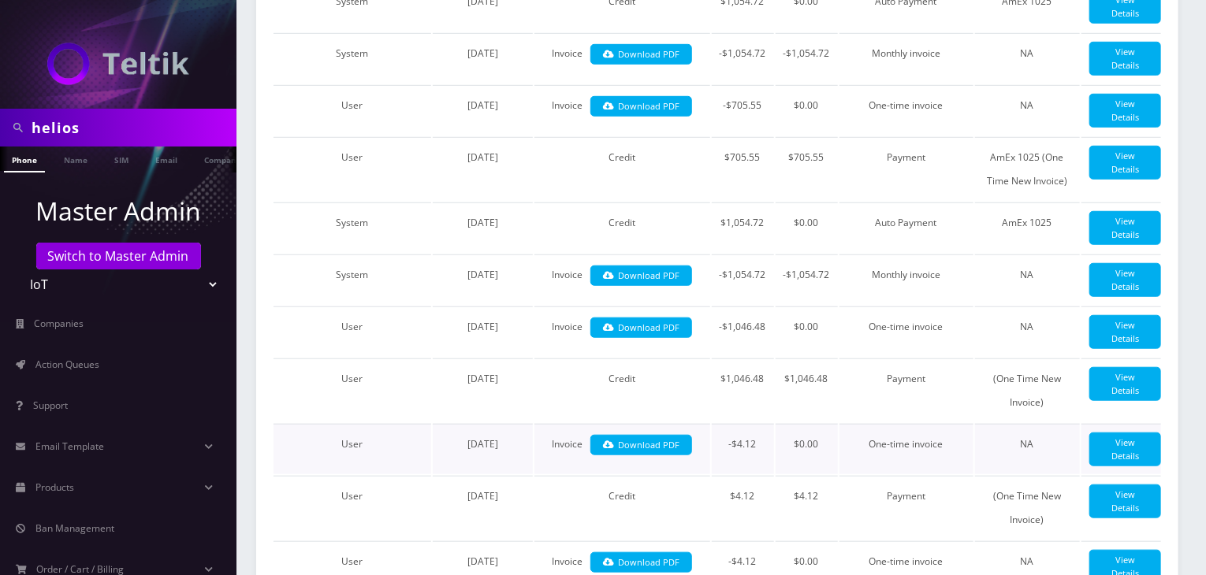
scroll to position [394, 0]
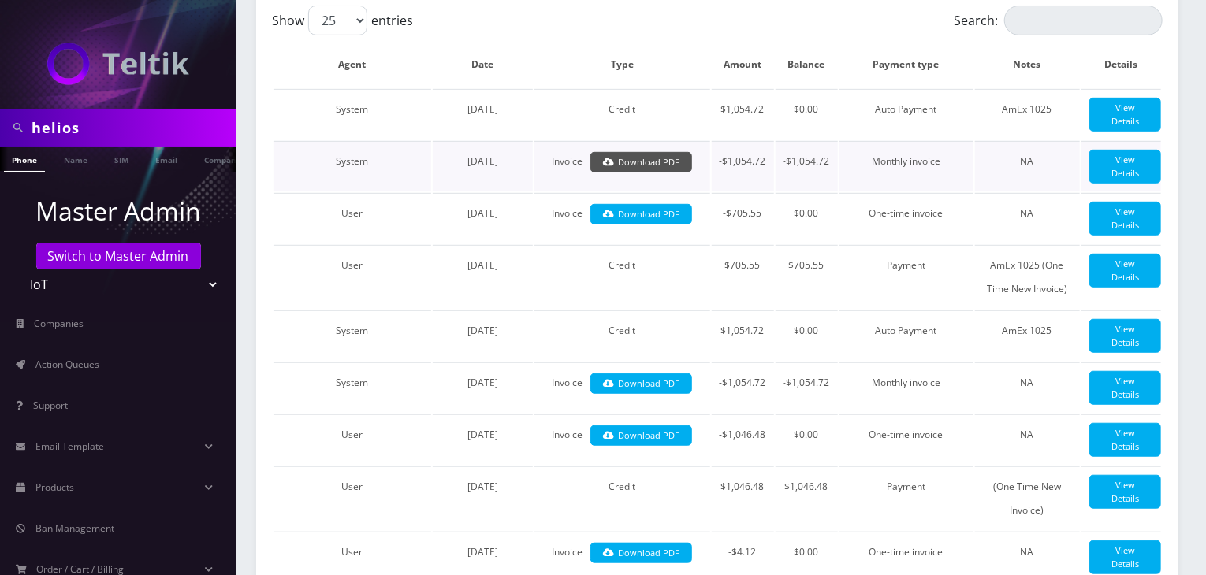
click at [651, 173] on link "Download PDF" at bounding box center [641, 162] width 102 height 21
drag, startPoint x: 98, startPoint y: 124, endPoint x: 0, endPoint y: 143, distance: 99.7
click at [0, 143] on div "helios" at bounding box center [118, 128] width 236 height 38
type input "shuron"
click at [79, 164] on link "Name" at bounding box center [75, 160] width 39 height 26
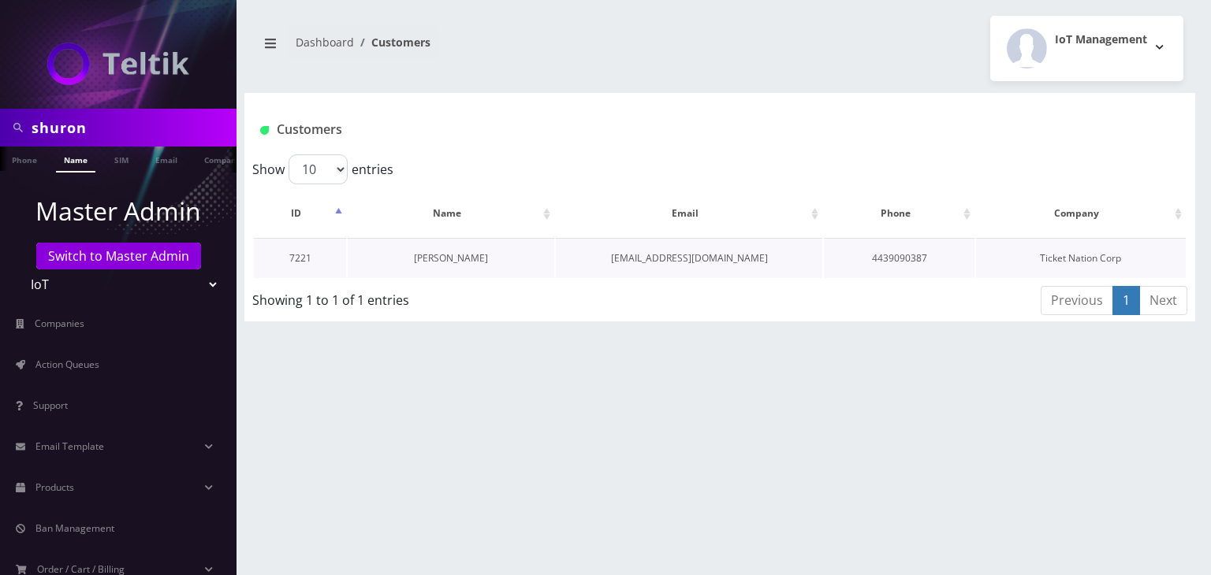
click at [456, 260] on link "[PERSON_NAME]" at bounding box center [451, 257] width 74 height 13
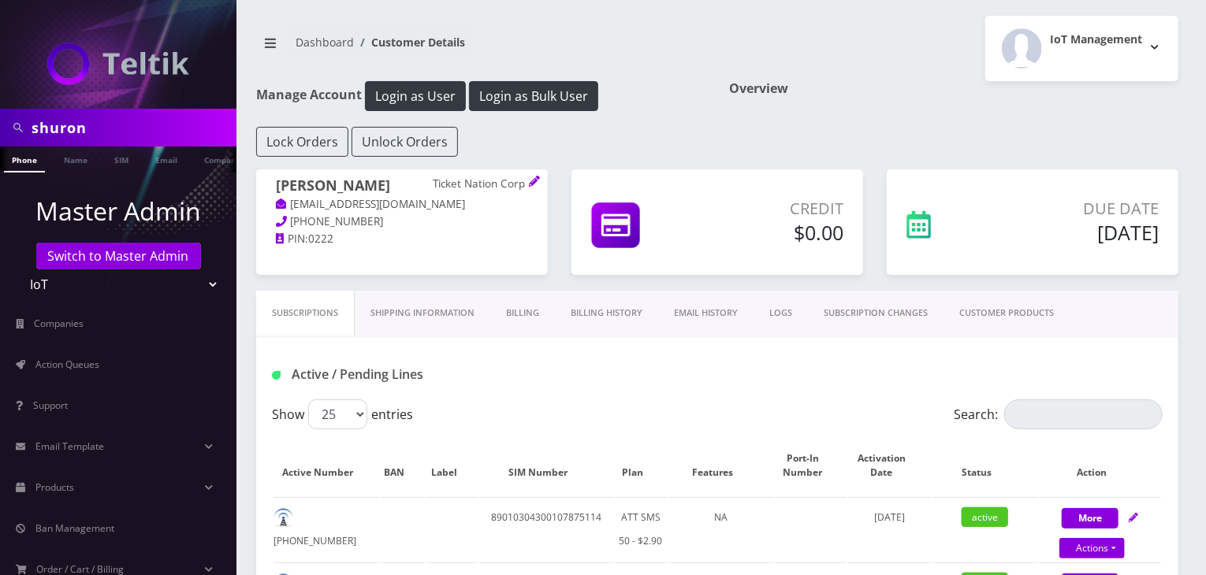
click at [610, 311] on link "Billing History" at bounding box center [606, 313] width 103 height 45
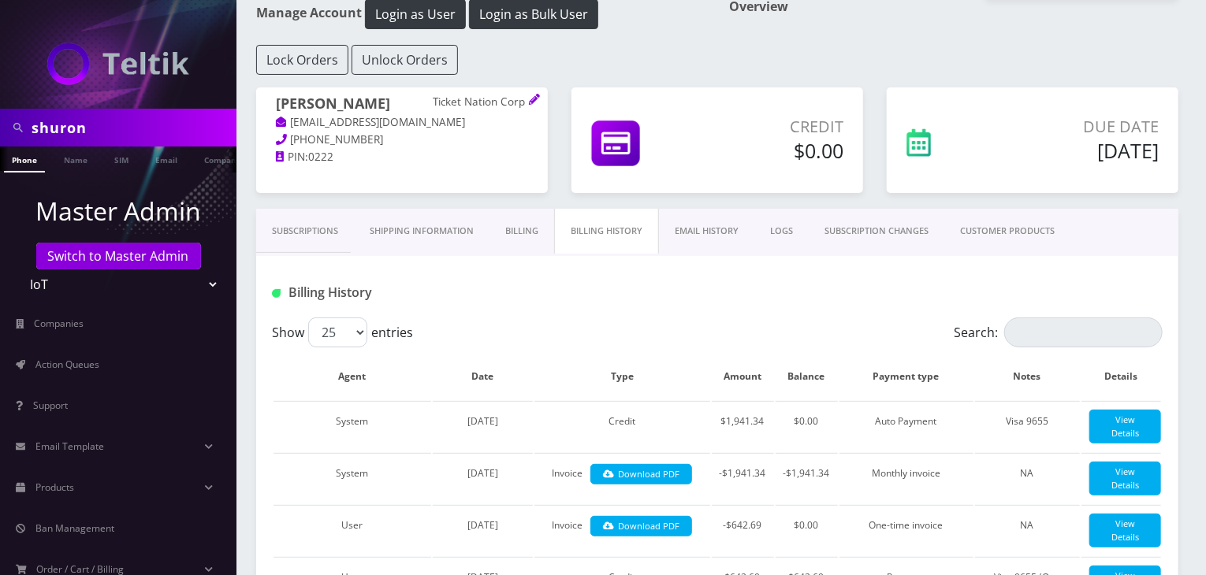
scroll to position [131, 0]
